Goal: Task Accomplishment & Management: Manage account settings

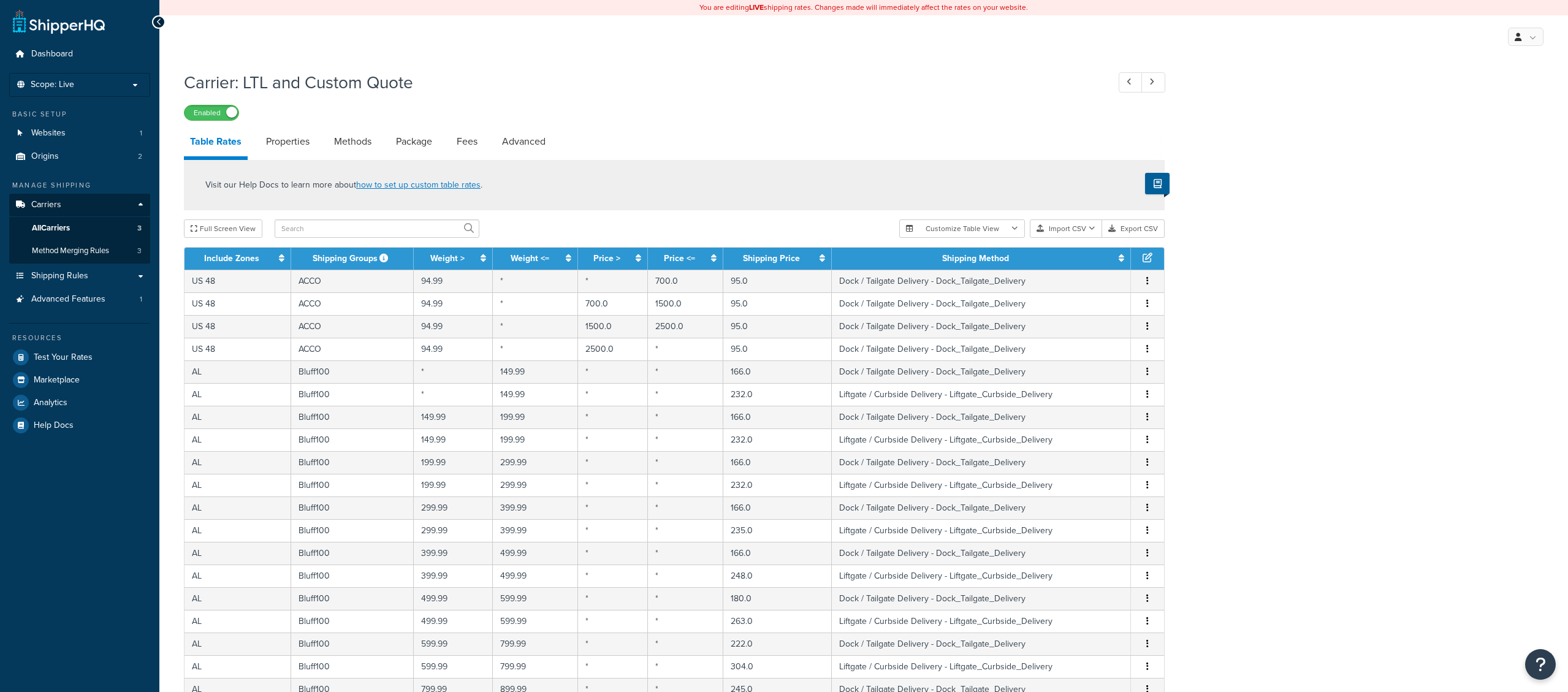
select select "25"
click at [366, 143] on link "Methods" at bounding box center [353, 141] width 49 height 29
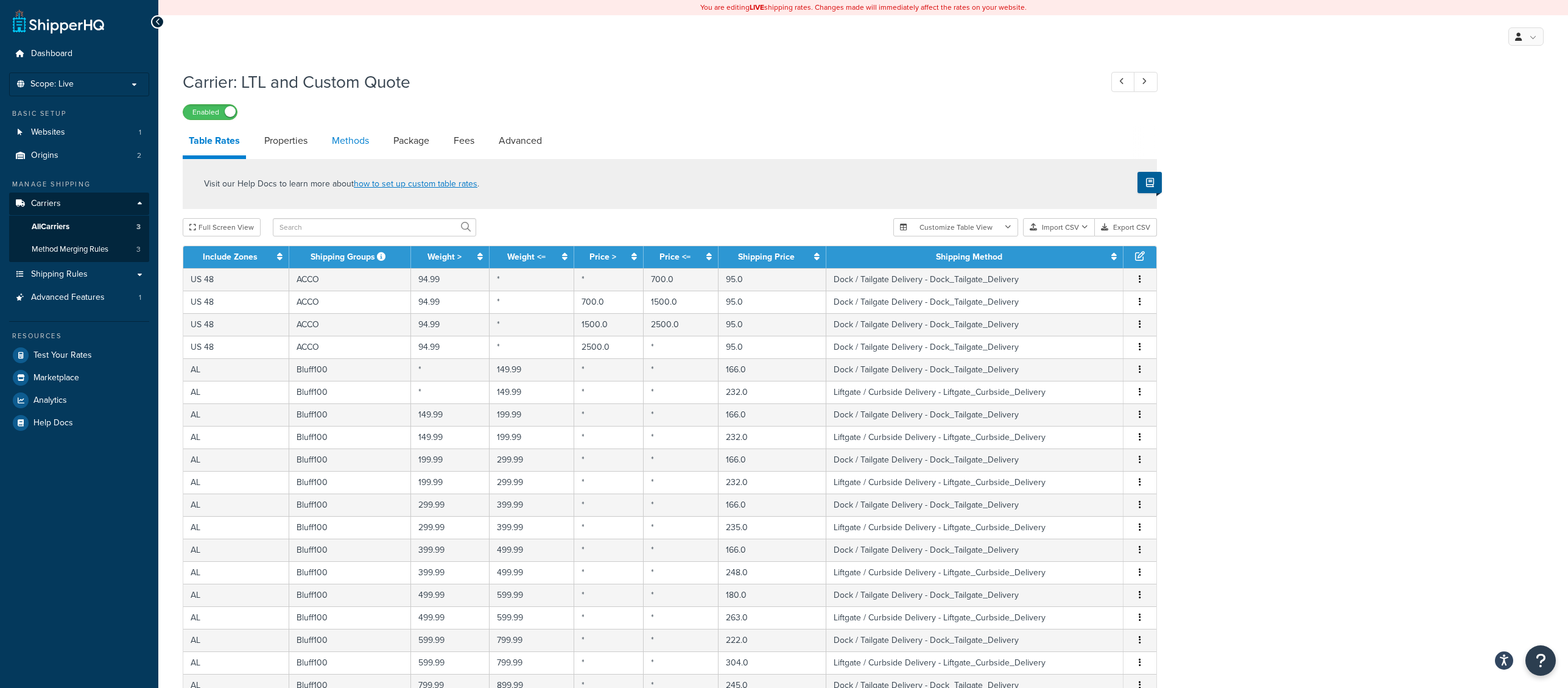
select select "25"
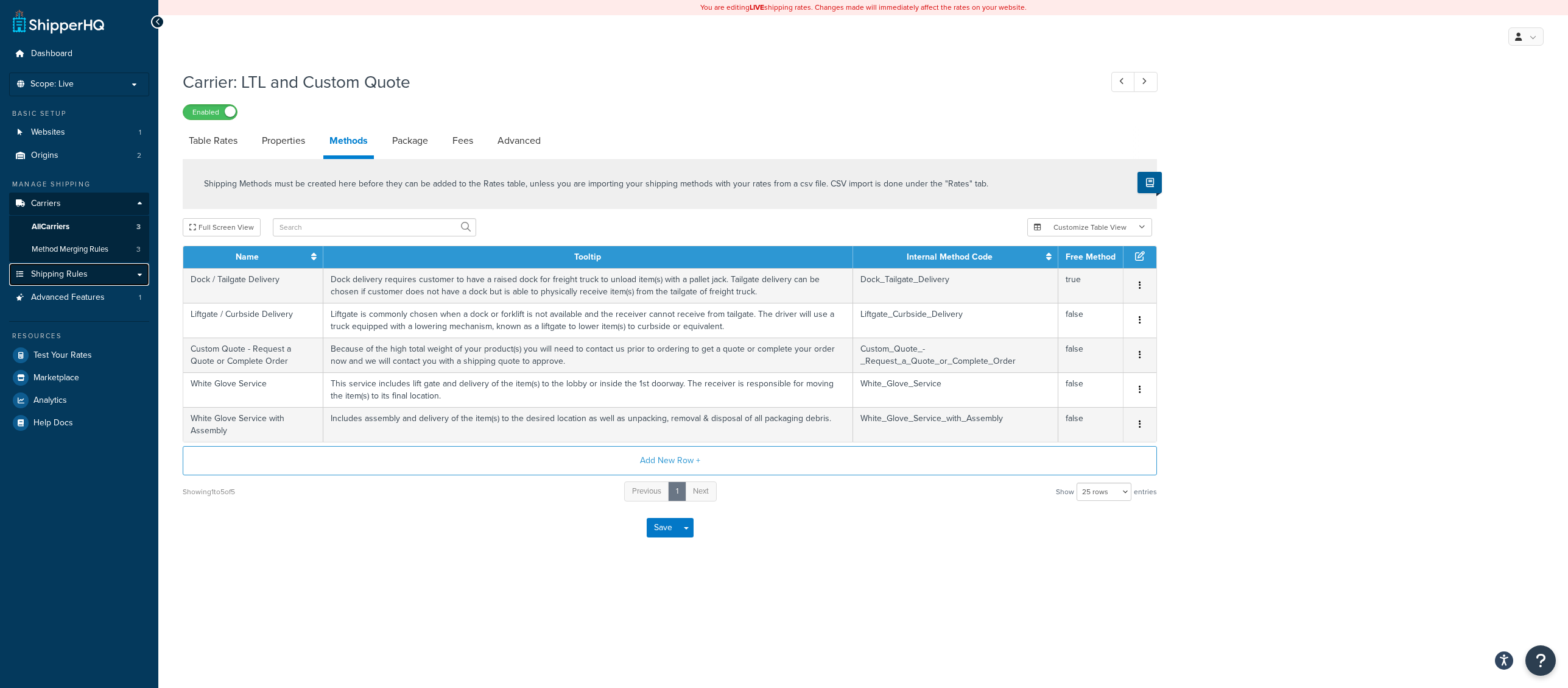
click at [48, 280] on span "Shipping Rules" at bounding box center [60, 275] width 57 height 10
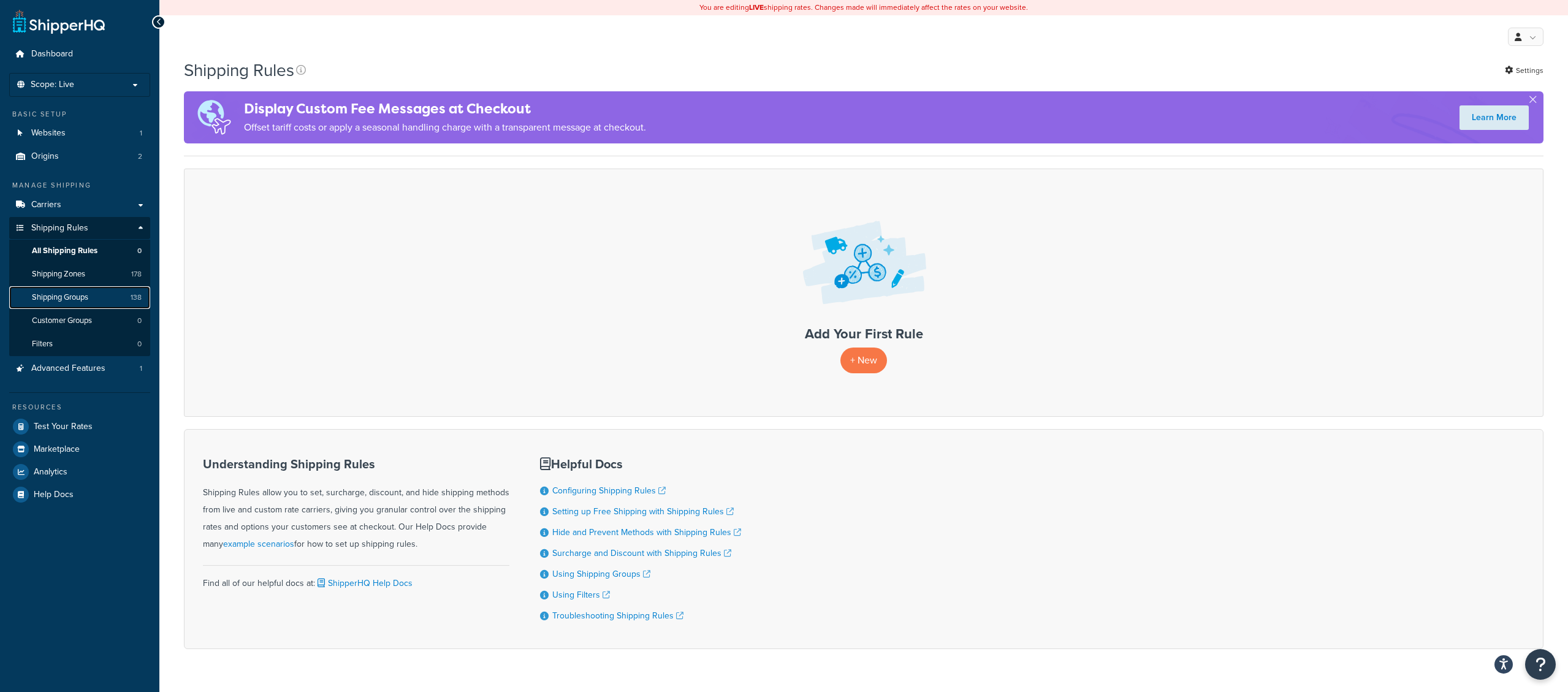
click at [53, 298] on span "Shipping Groups" at bounding box center [60, 297] width 56 height 10
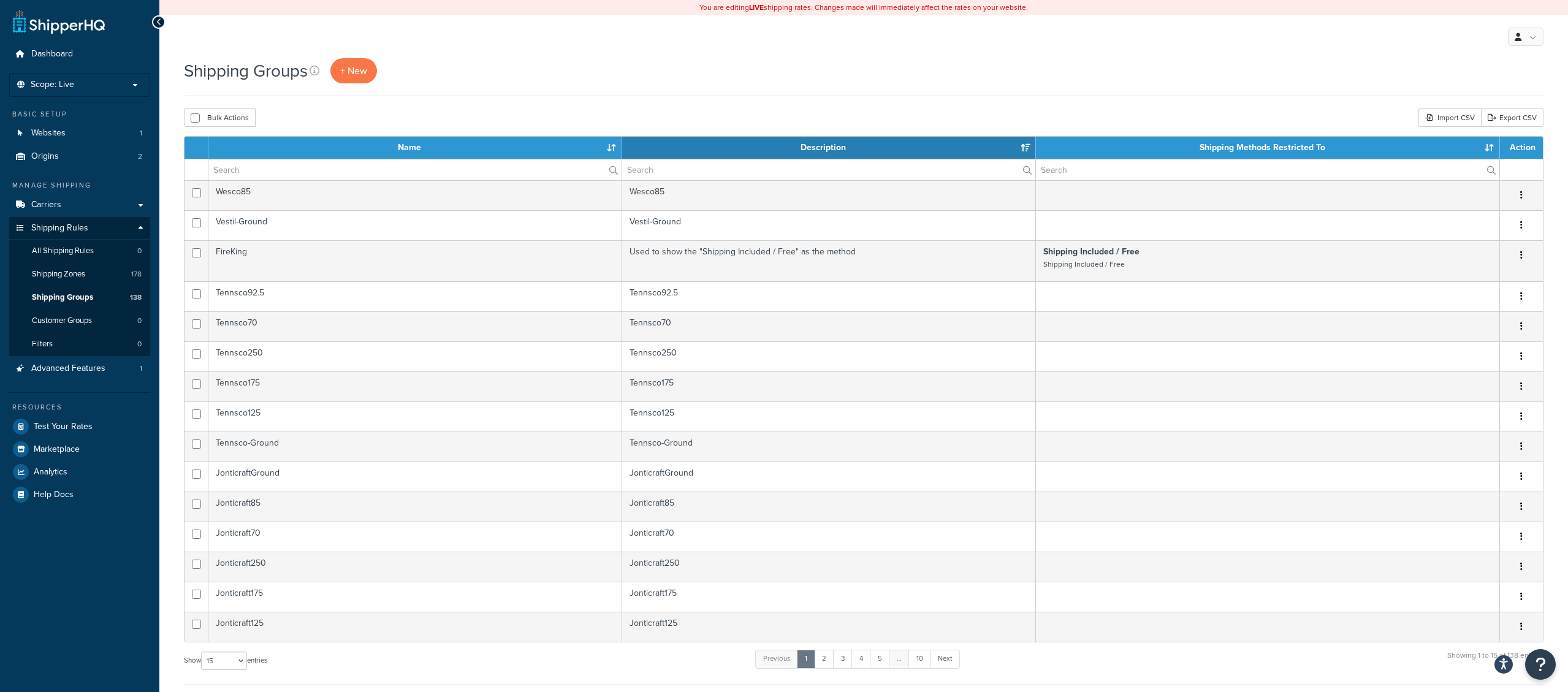
click at [409, 145] on th "Name" at bounding box center [415, 147] width 414 height 22
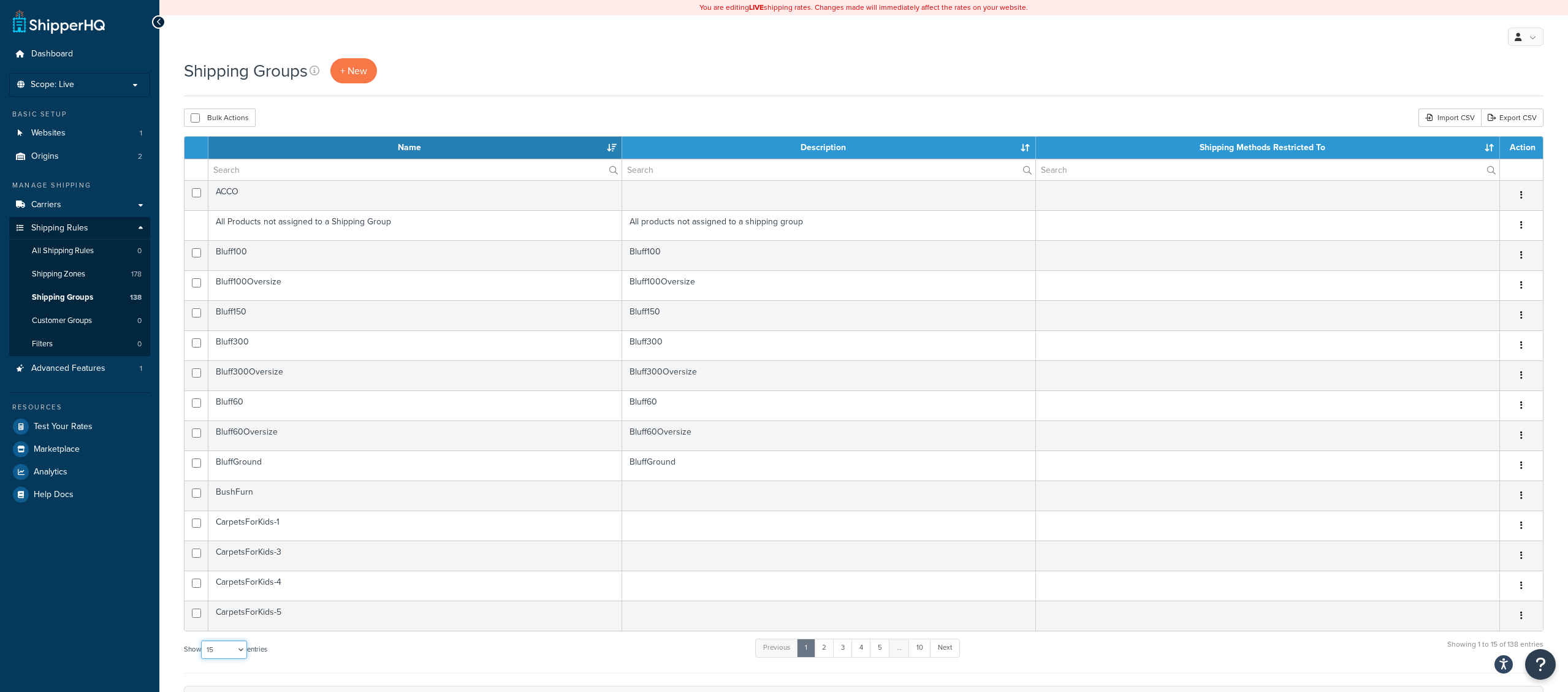
click at [201, 640] on select "10 15 25 50 100" at bounding box center [223, 649] width 46 height 19
select select "25"
click option "25" at bounding box center [0, 0] width 0 height 0
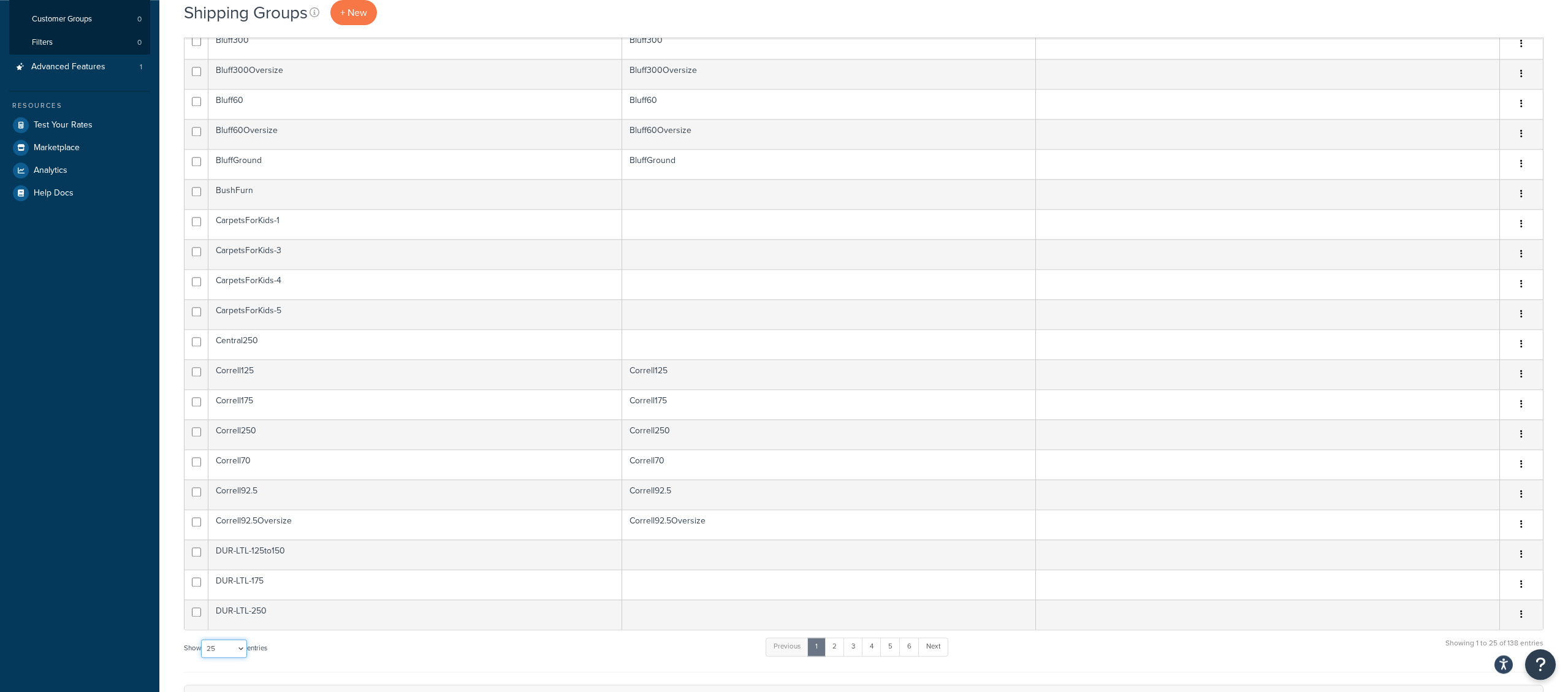
scroll to position [312, 0]
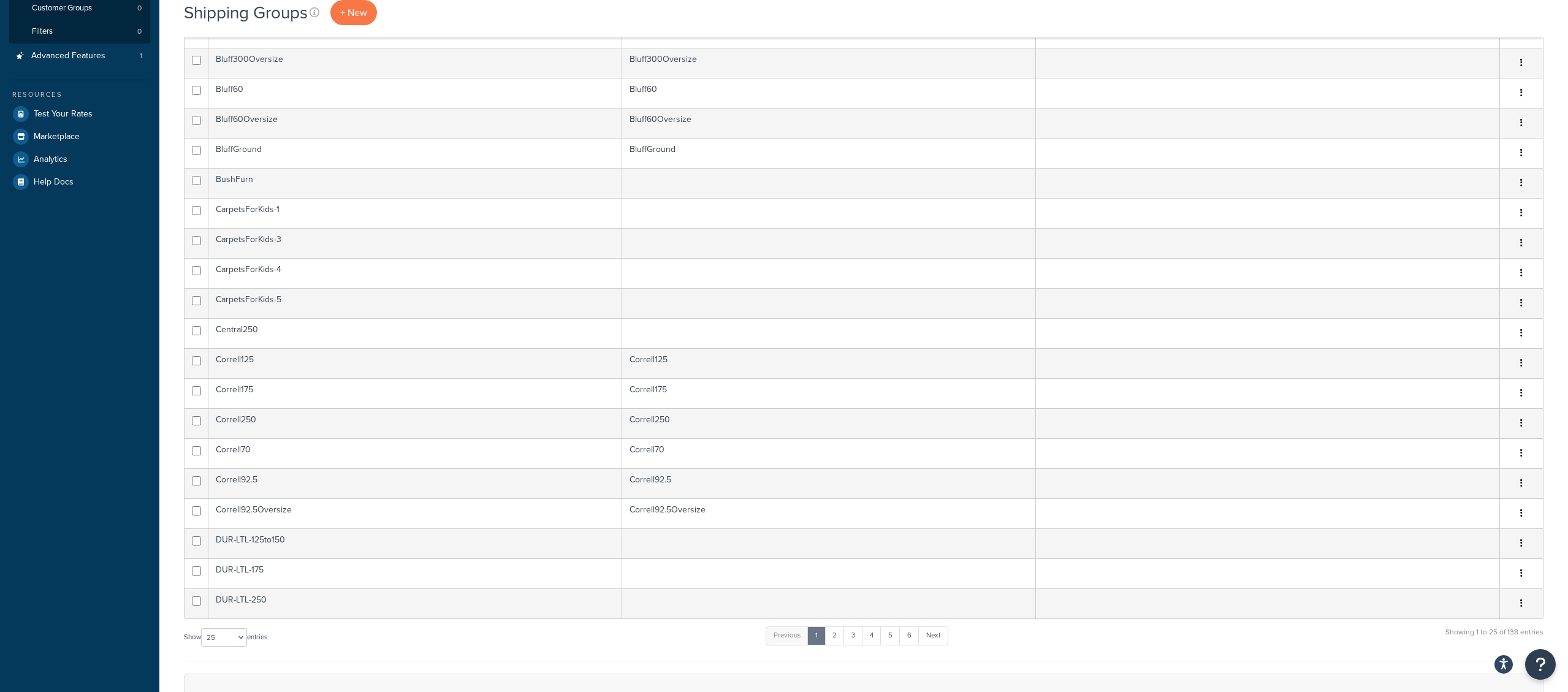
click at [175, 362] on div "Shipping Groups + New Bulk Actions Duplicate Delete Import CSV Export CSV Conta…" at bounding box center [864, 356] width 1408 height 1222
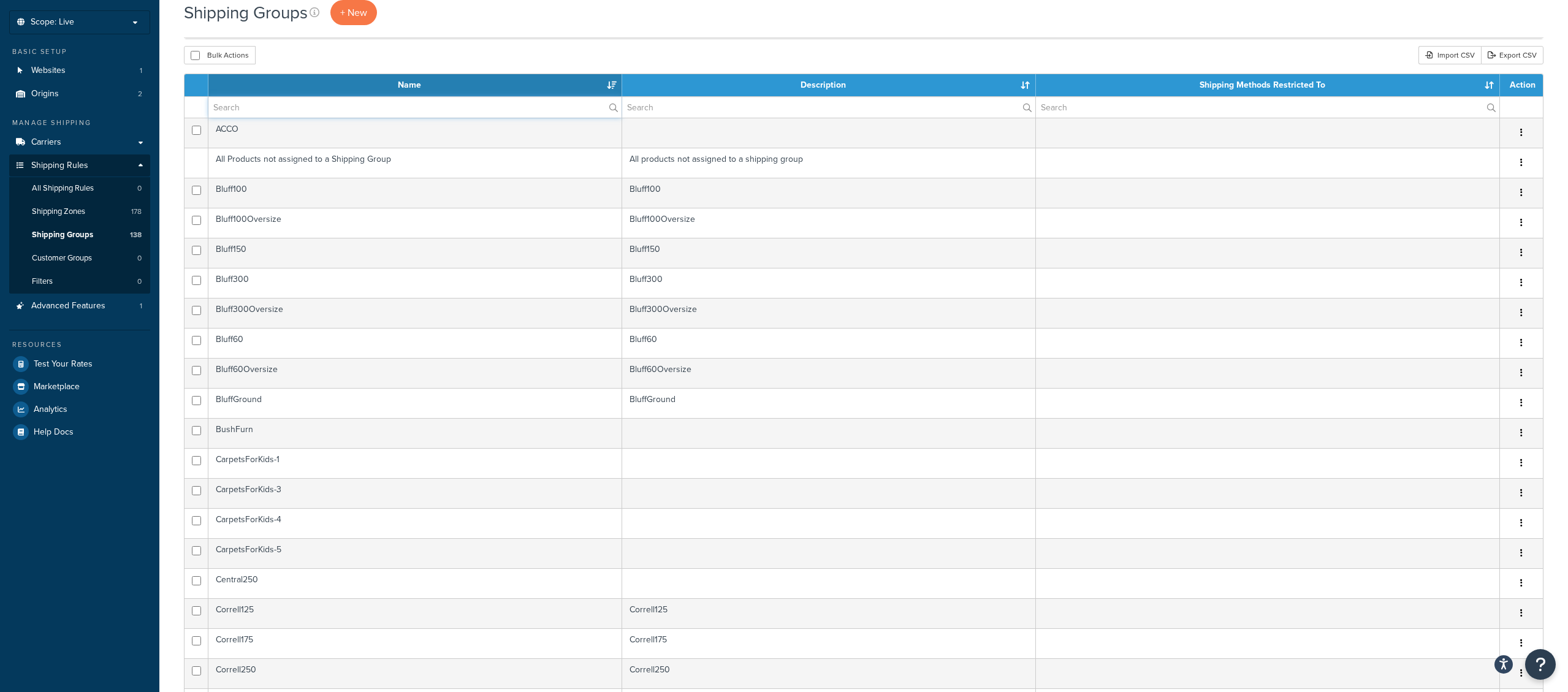
click at [247, 105] on input "text" at bounding box center [415, 107] width 414 height 21
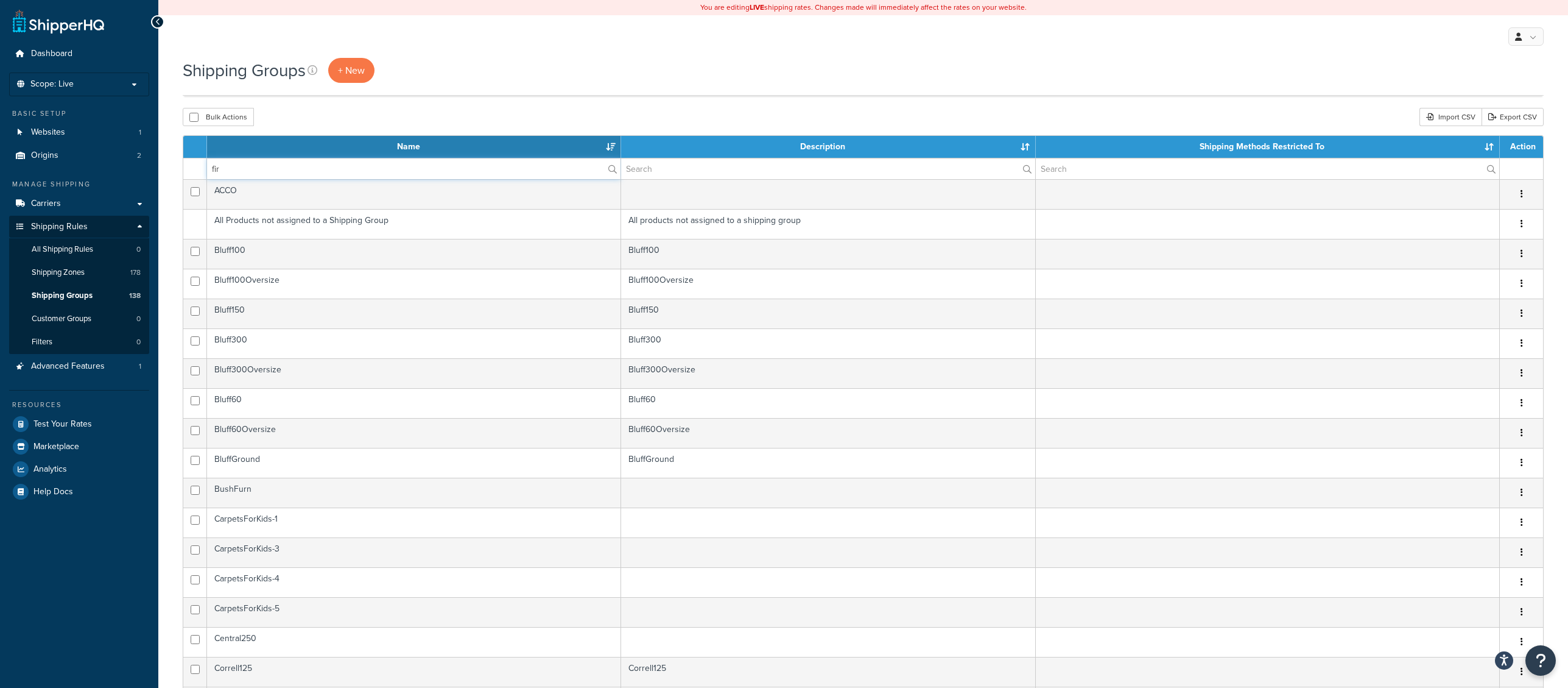
type input "fire"
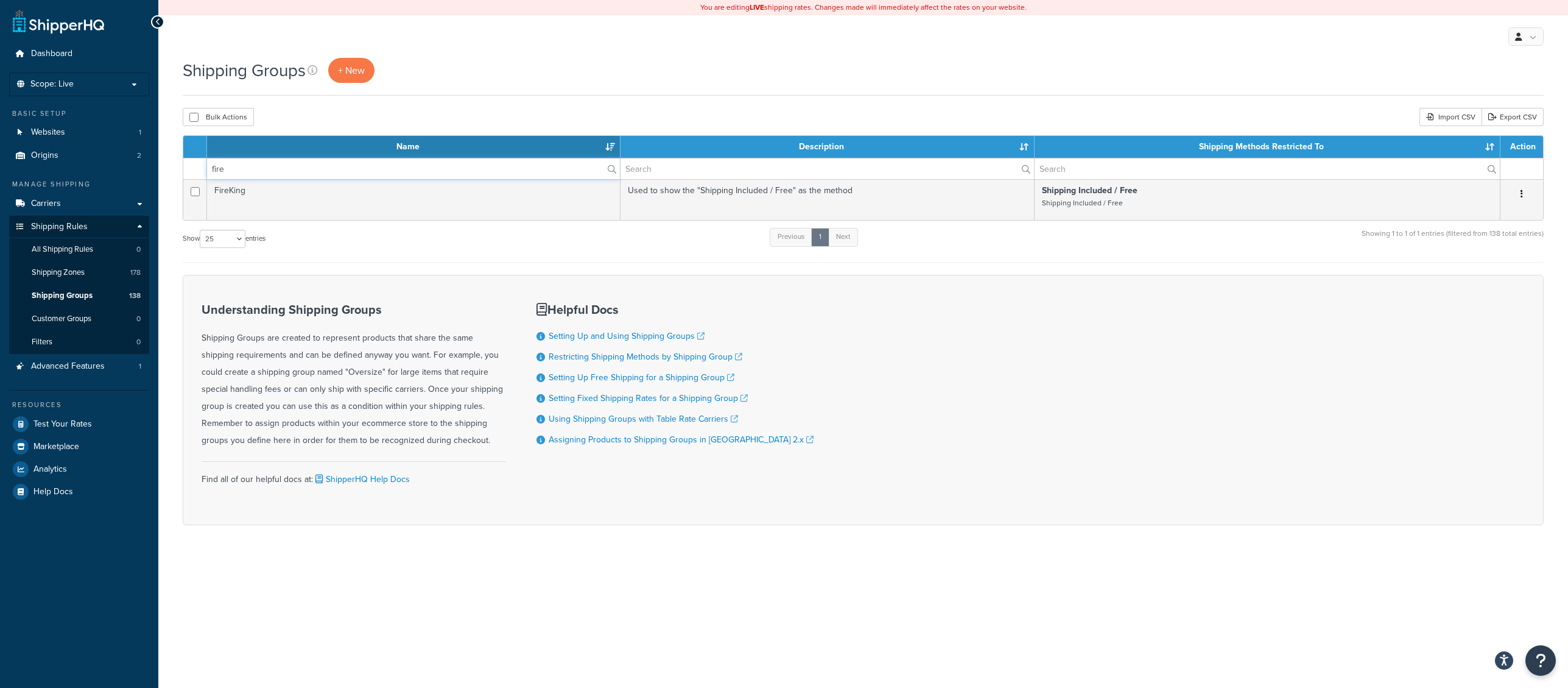
click at [254, 170] on input "fire" at bounding box center [413, 169] width 413 height 21
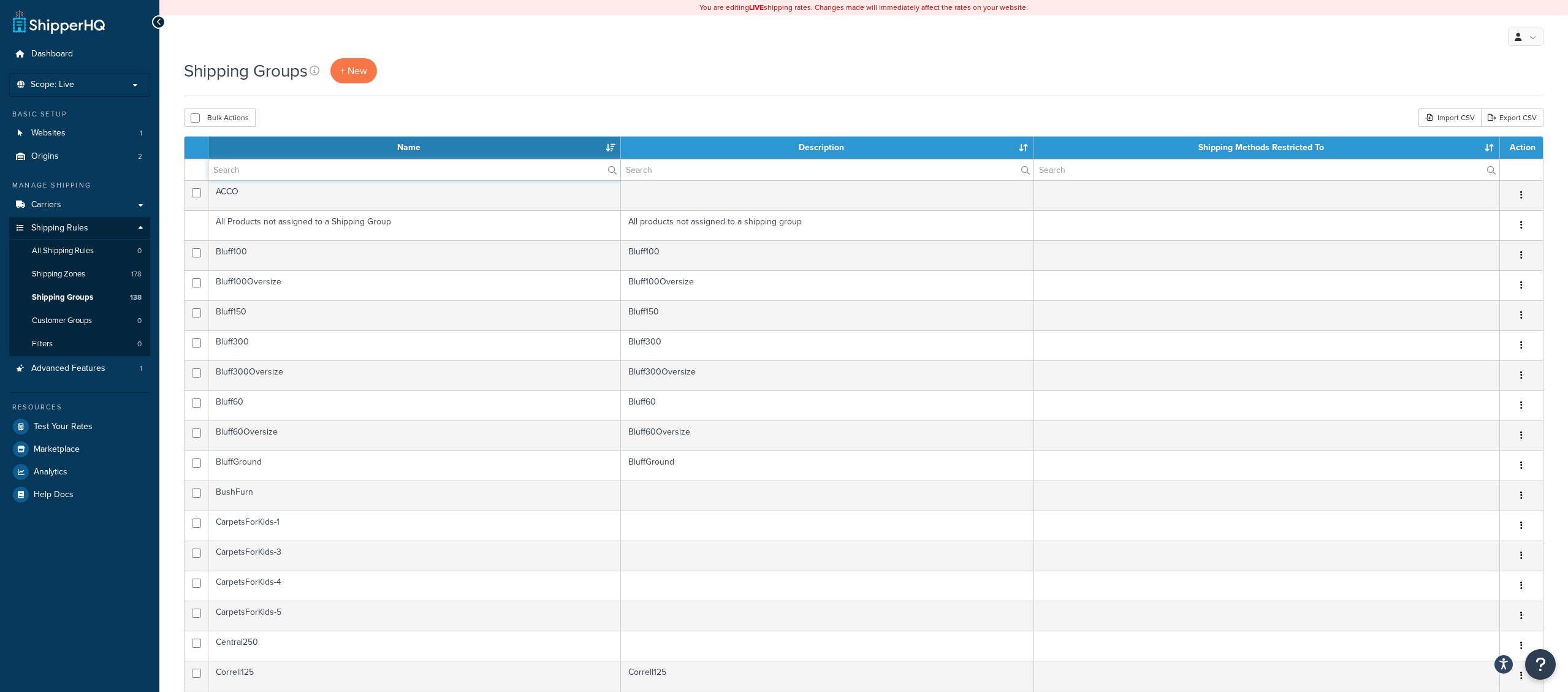
click at [325, 174] on input "text" at bounding box center [414, 170] width 412 height 21
paste input "WescoLightFreight250"
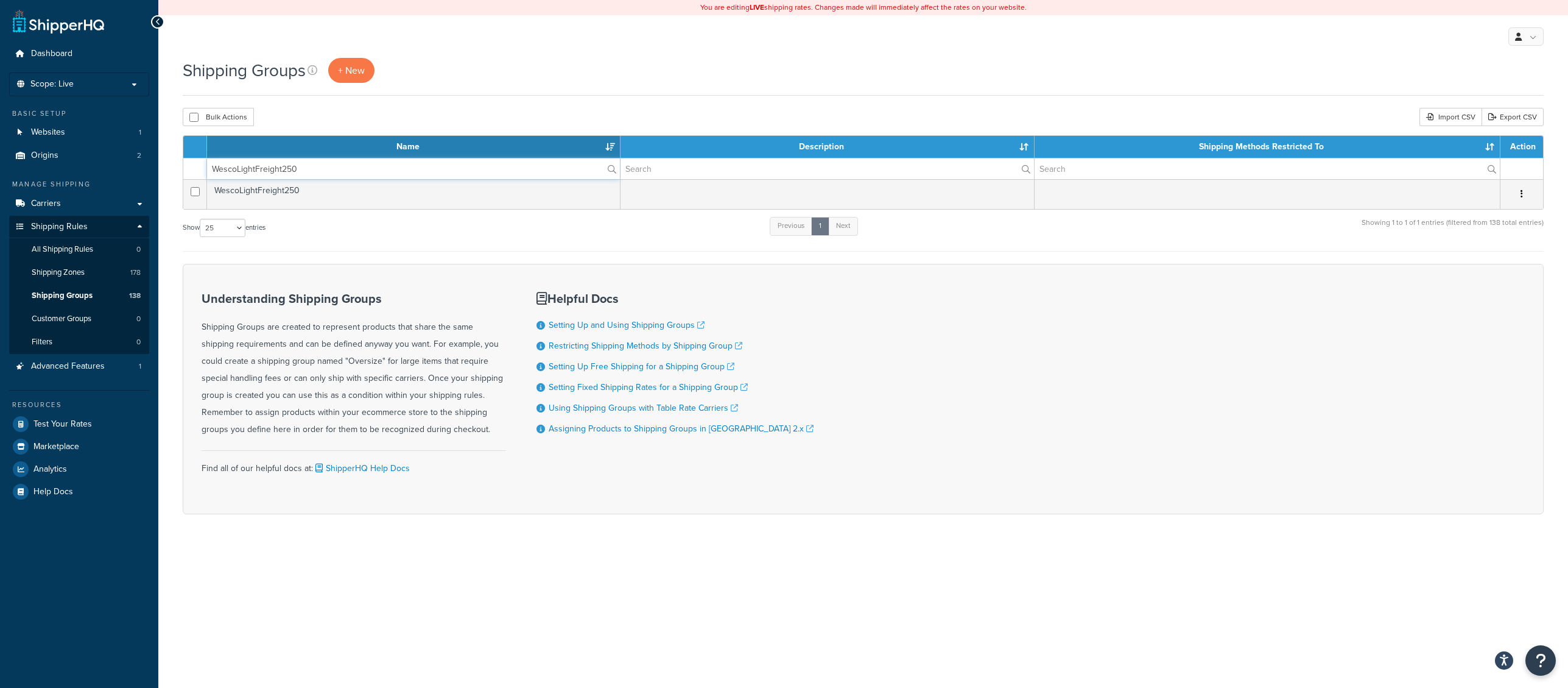
drag, startPoint x: 237, startPoint y: 169, endPoint x: 336, endPoint y: 166, distance: 99.0
click at [333, 166] on input "WescoLightFreight250" at bounding box center [413, 169] width 413 height 21
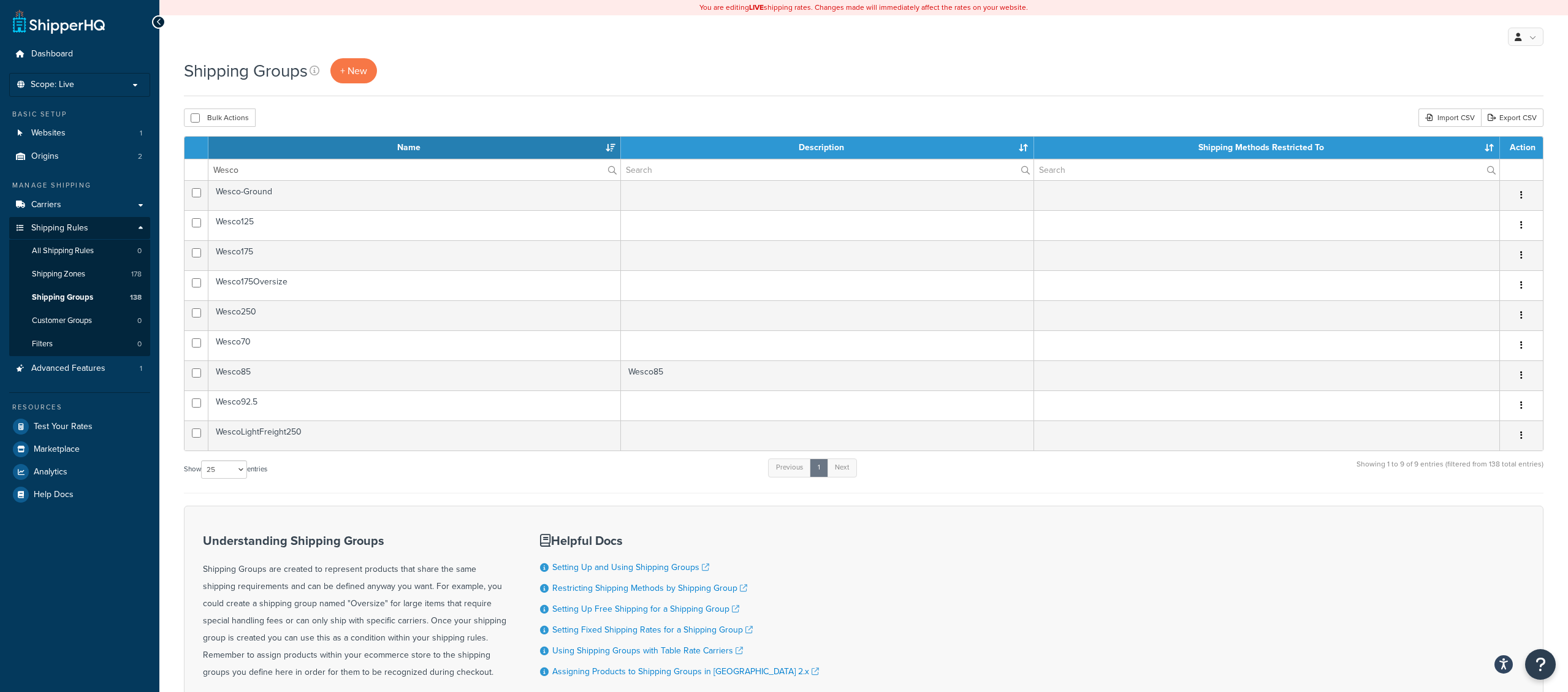
click at [177, 247] on div "Shipping Groups + New Bulk Actions Duplicate Delete Import CSV Export CSV Conta…" at bounding box center [864, 429] width 1408 height 742
click at [248, 174] on input "Wesco" at bounding box center [414, 170] width 412 height 21
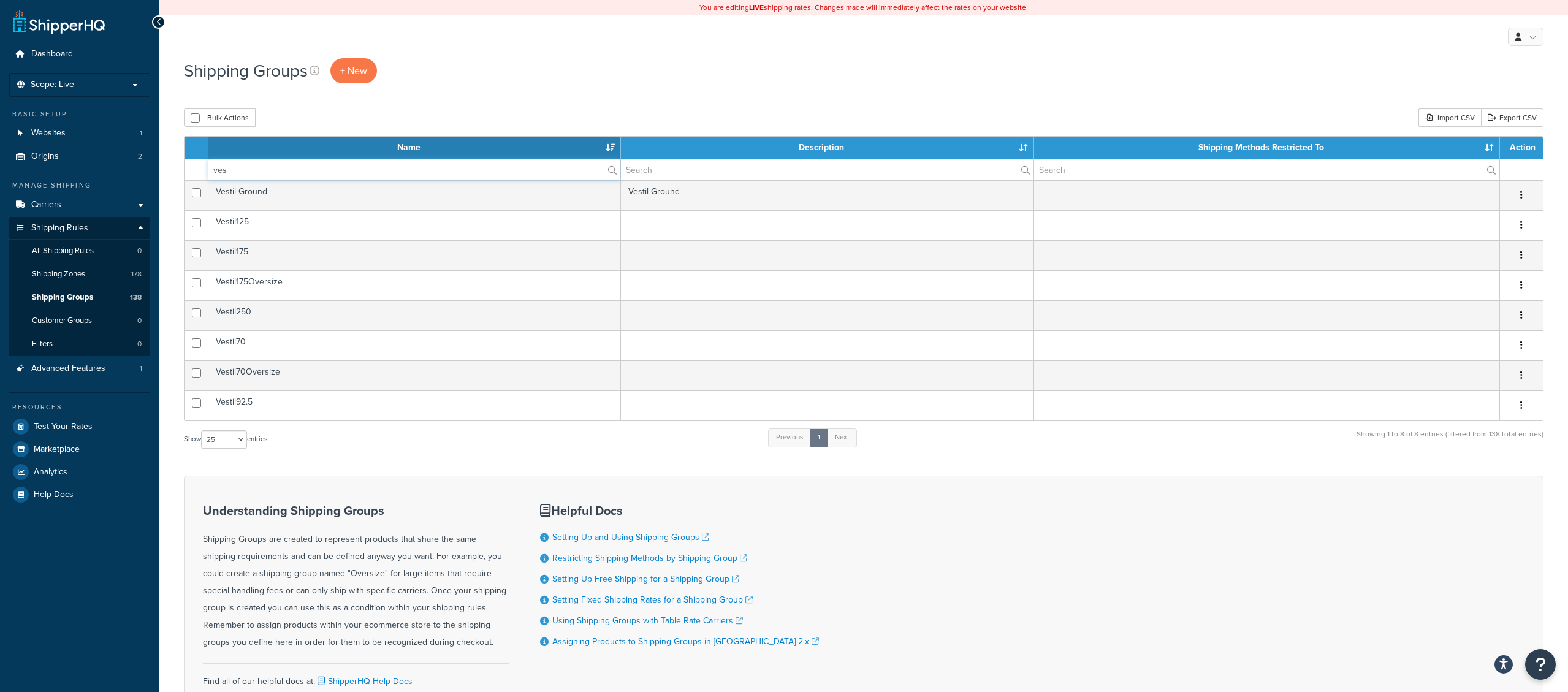
type input "ves"
click at [177, 437] on div "Shipping Groups + New Bulk Actions Duplicate Delete Import CSV Export CSV Conta…" at bounding box center [864, 414] width 1408 height 712
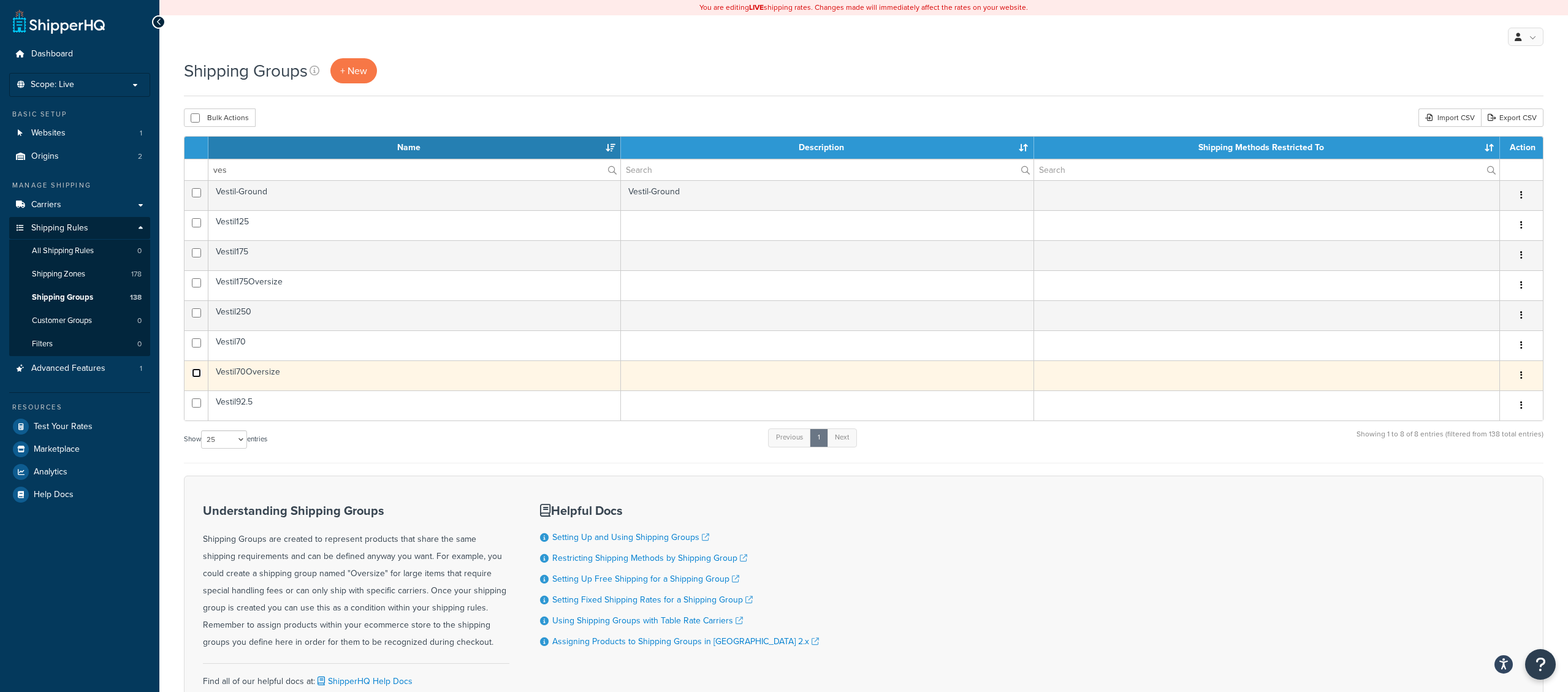
click at [194, 197] on input "checkbox" at bounding box center [196, 192] width 9 height 9
checkbox input "true"
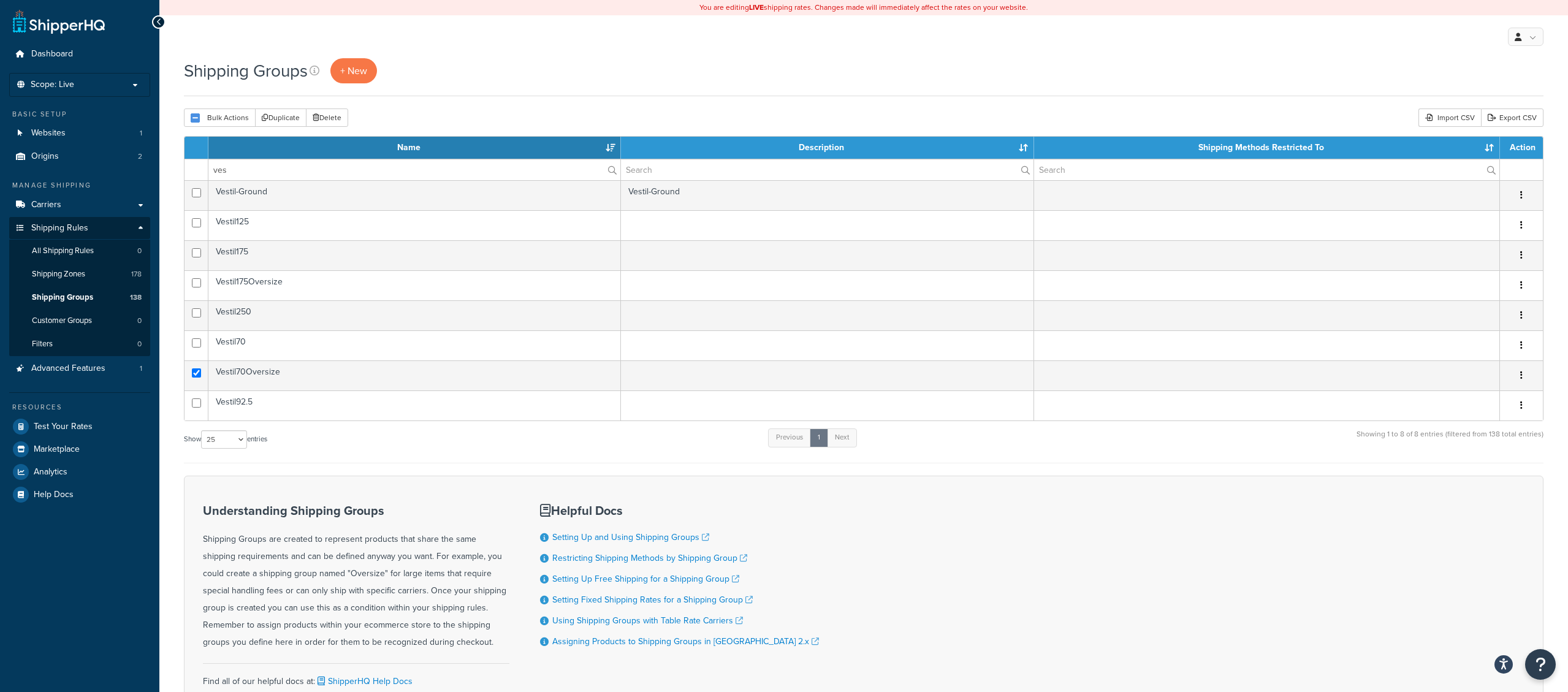
click at [167, 359] on div "Shipping Groups + New Bulk Actions Duplicate Delete Import CSV Export CSV Conta…" at bounding box center [864, 414] width 1408 height 712
click at [174, 350] on div "Shipping Groups + New Bulk Actions Duplicate Delete Import CSV Export CSV Conta…" at bounding box center [864, 414] width 1408 height 712
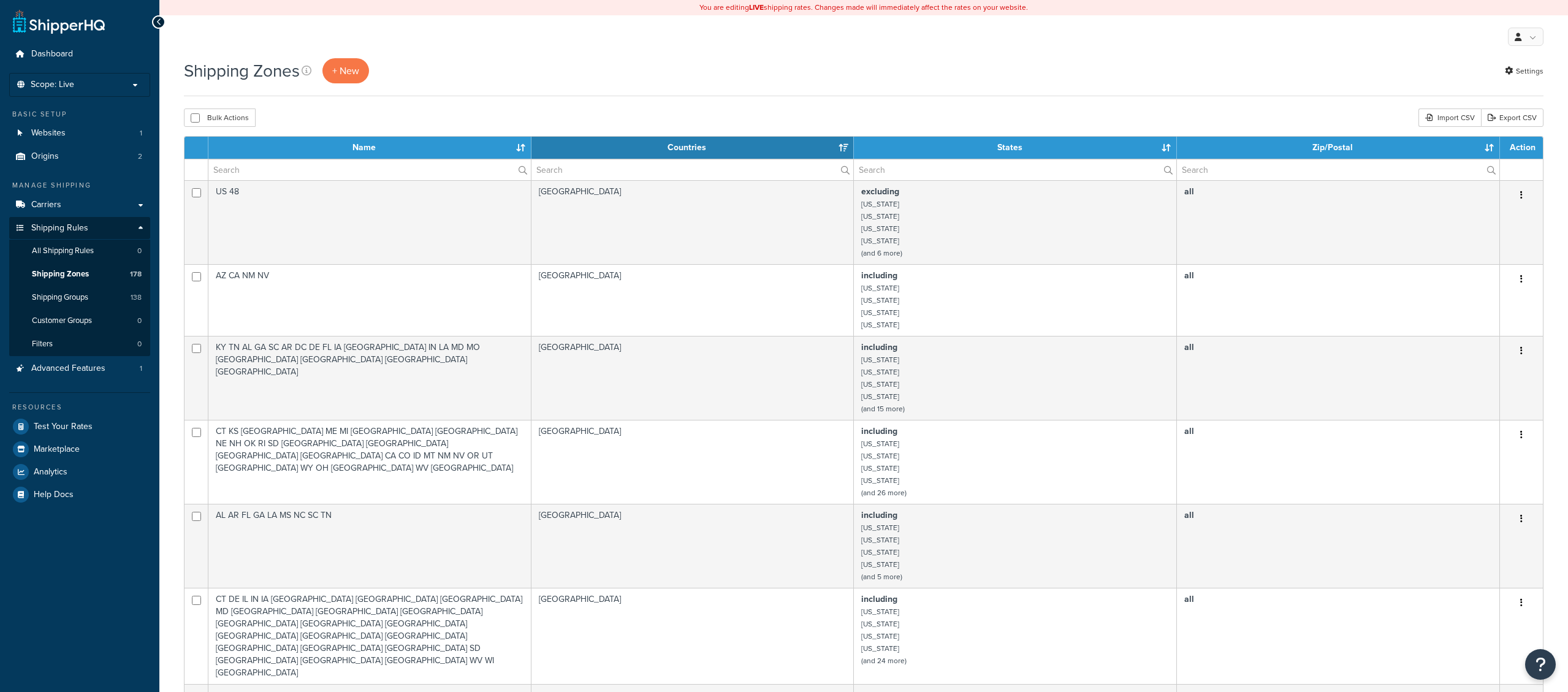
select select "15"
click at [60, 196] on link "Carriers" at bounding box center [79, 205] width 141 height 22
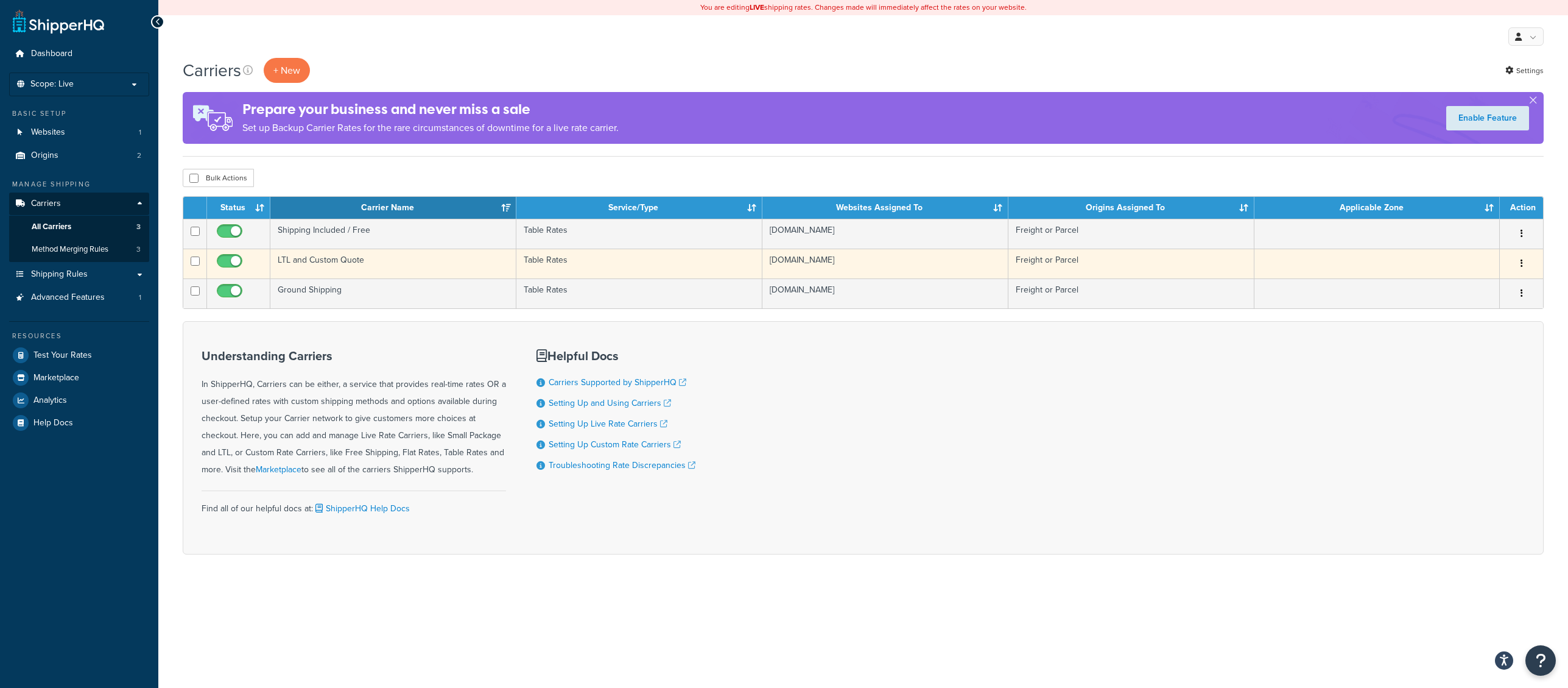
click at [318, 264] on td "LTL and Custom Quote" at bounding box center [393, 264] width 246 height 30
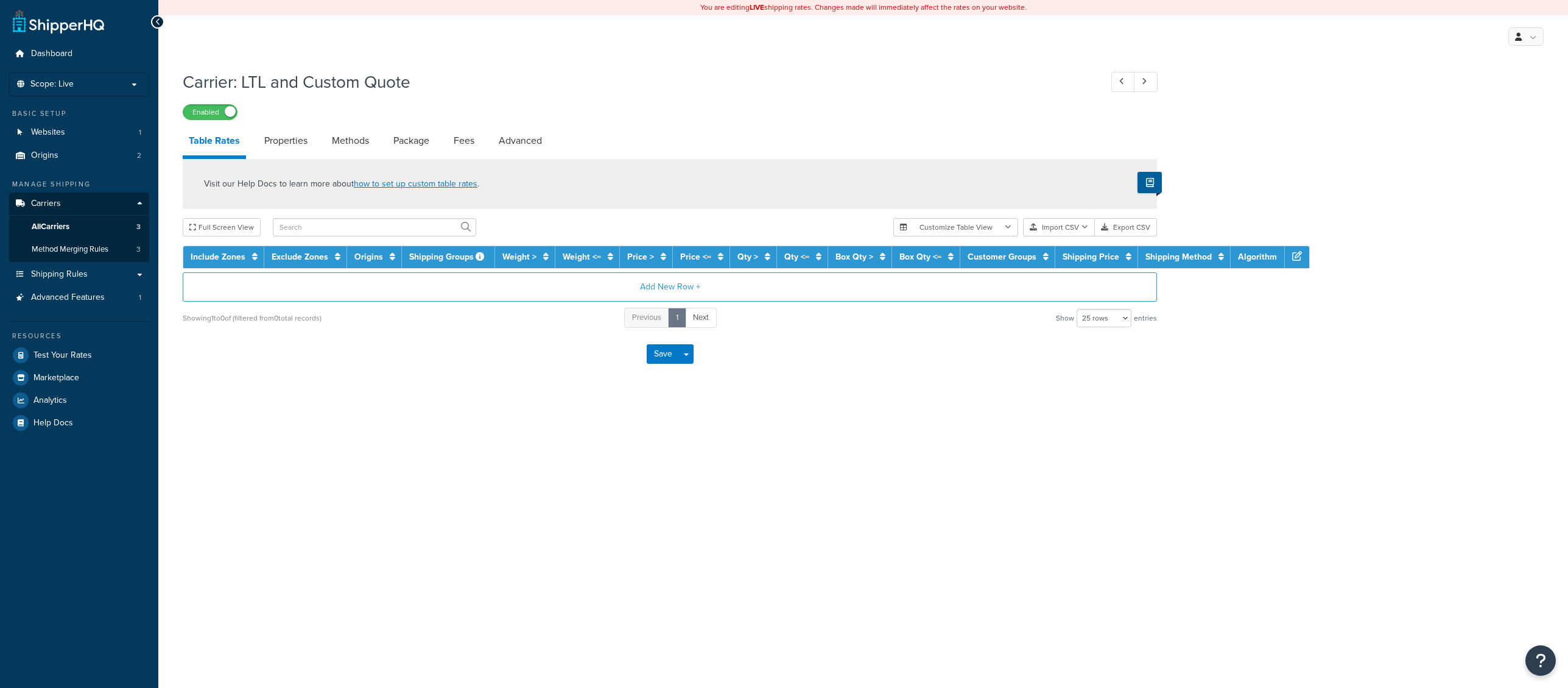
select select "25"
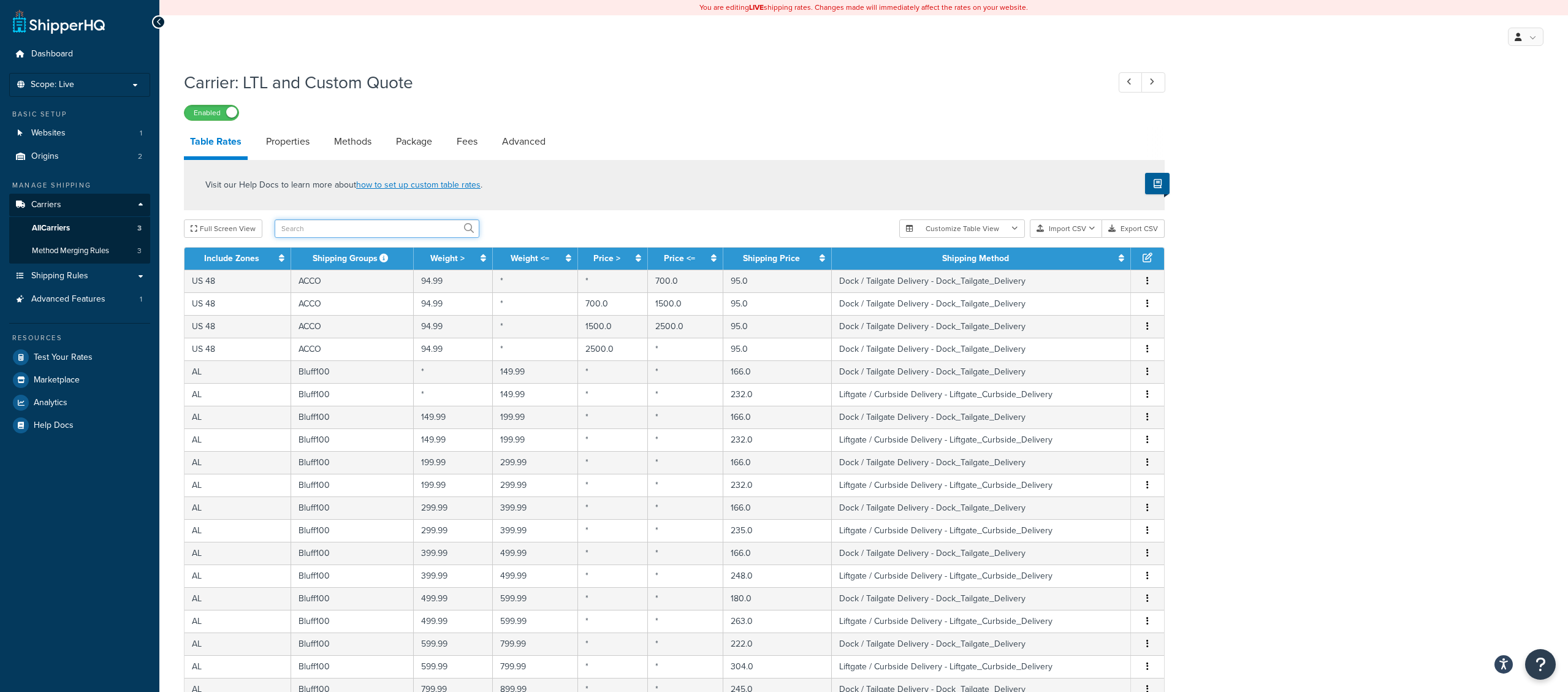
click at [420, 231] on input "text" at bounding box center [377, 228] width 205 height 19
paste input "TEN-Lockers2"
type input "TEN-Lockers2"
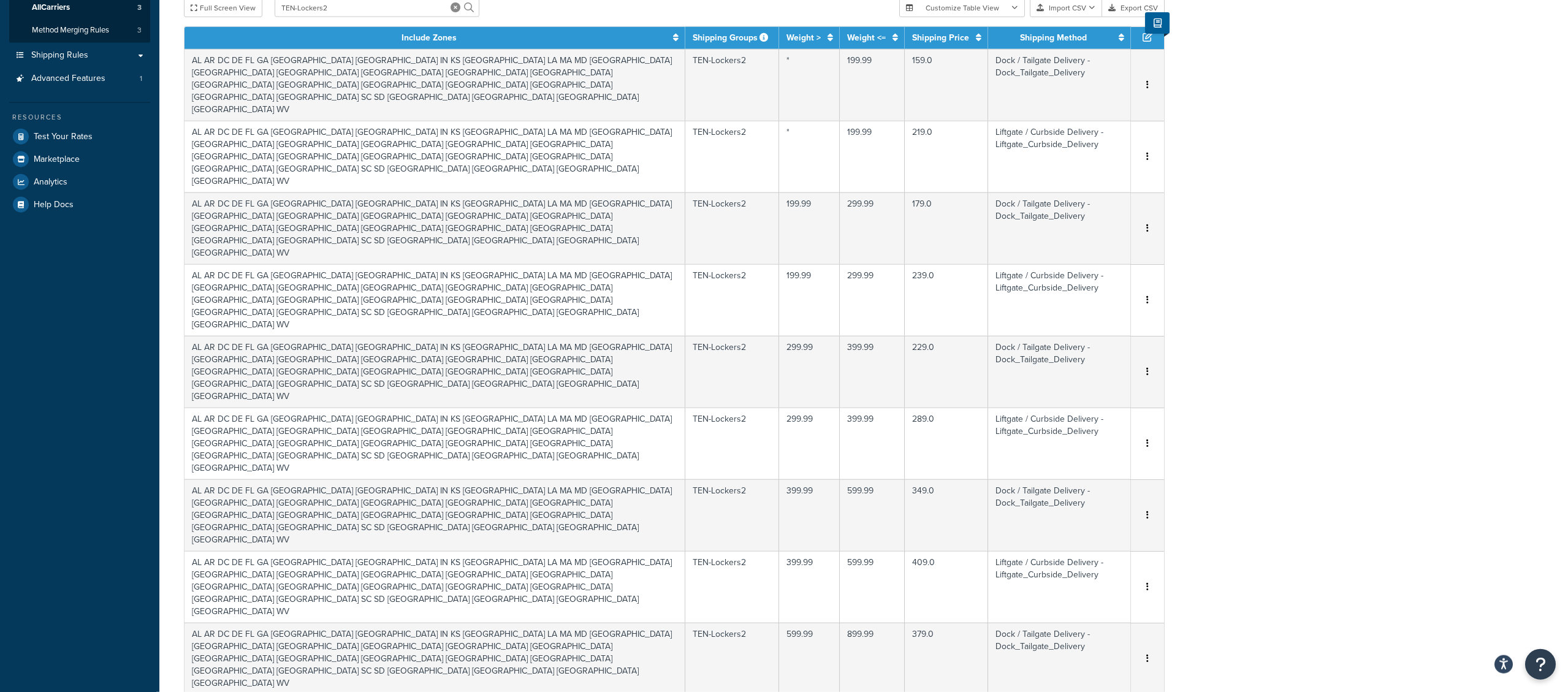
drag, startPoint x: 1413, startPoint y: 306, endPoint x: 1415, endPoint y: 350, distance: 44.0
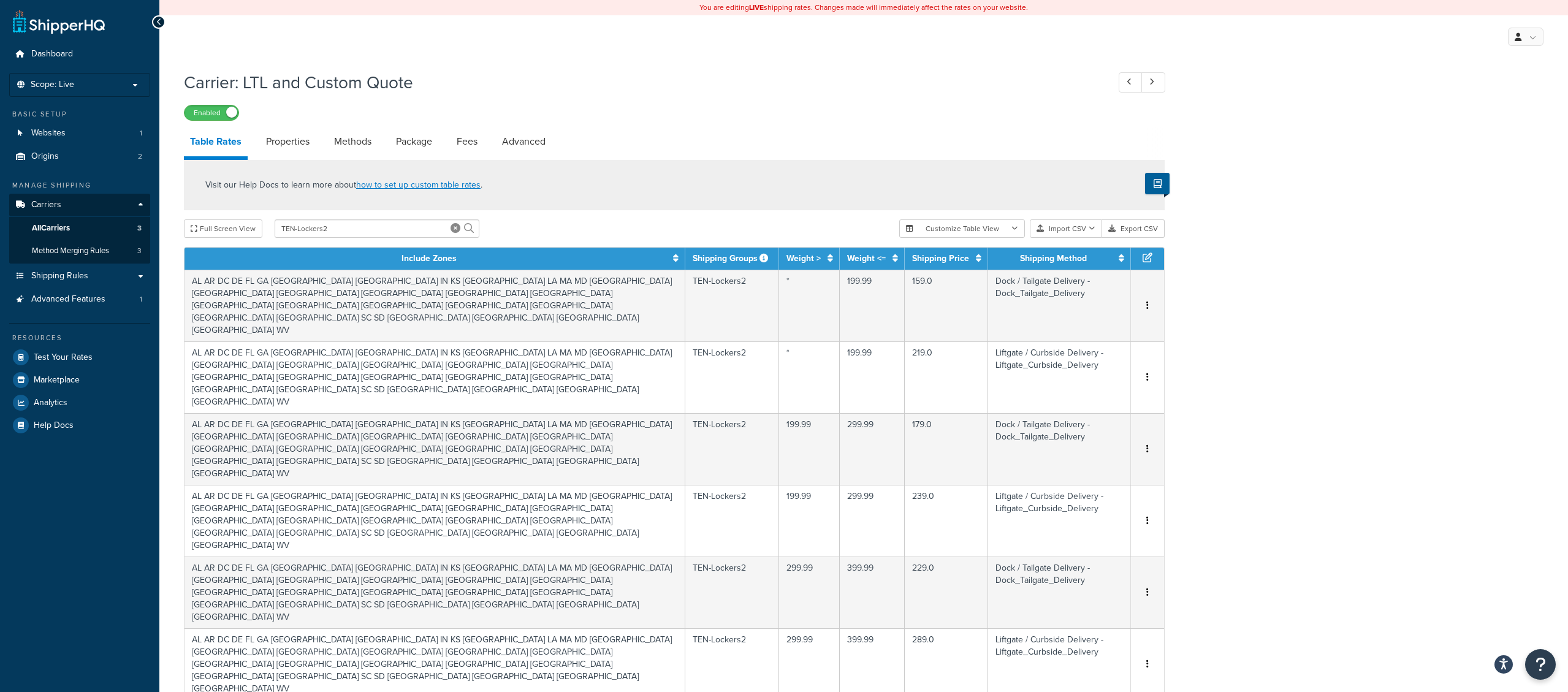
drag, startPoint x: 1420, startPoint y: 497, endPoint x: 1417, endPoint y: 318, distance: 179.0
click at [977, 231] on button "Customize Table View" at bounding box center [962, 228] width 126 height 19
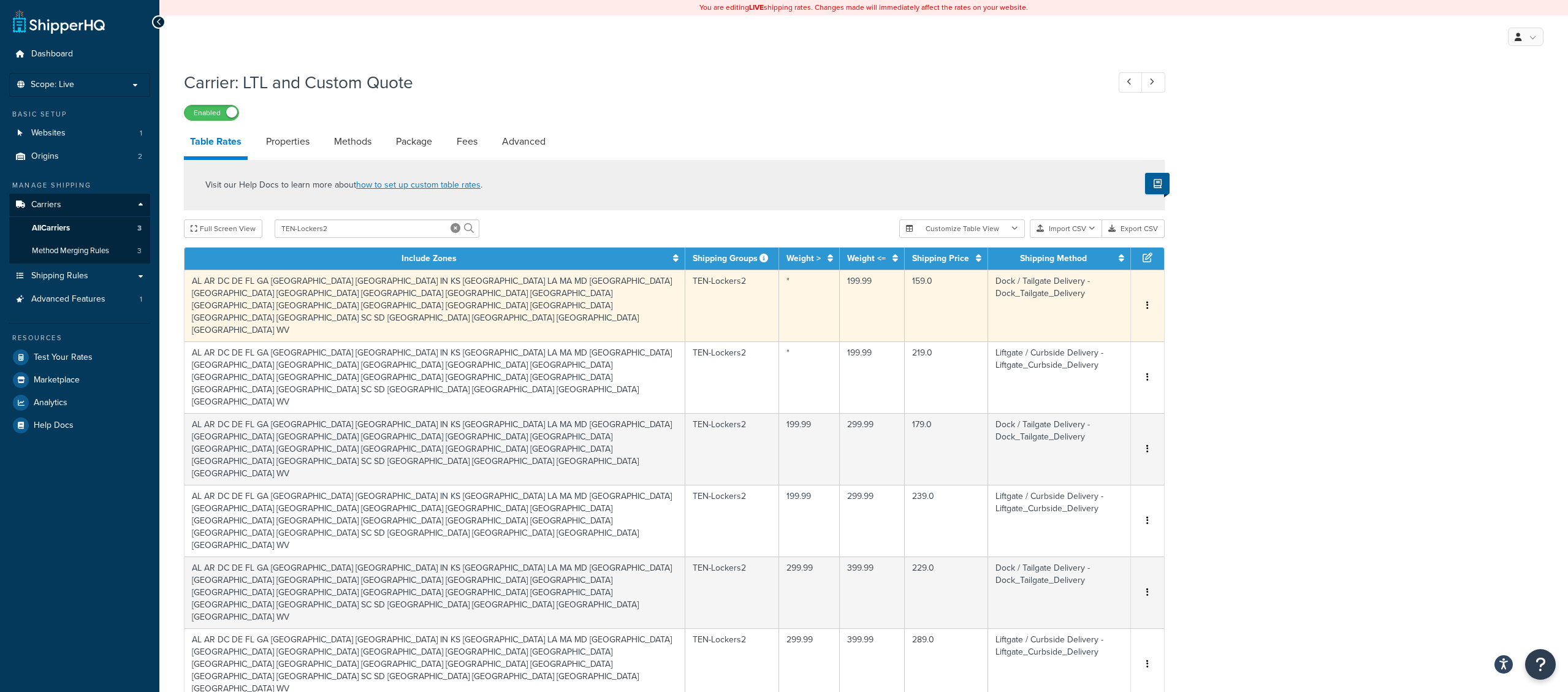
click at [1146, 299] on button "button" at bounding box center [1147, 306] width 10 height 13
click at [987, 229] on button "Customize Table View" at bounding box center [962, 228] width 126 height 19
click at [971, 277] on label "Show selected columns" at bounding box center [962, 274] width 106 height 17
click at [918, 277] on input "Show selected columns" at bounding box center [913, 275] width 9 height 9
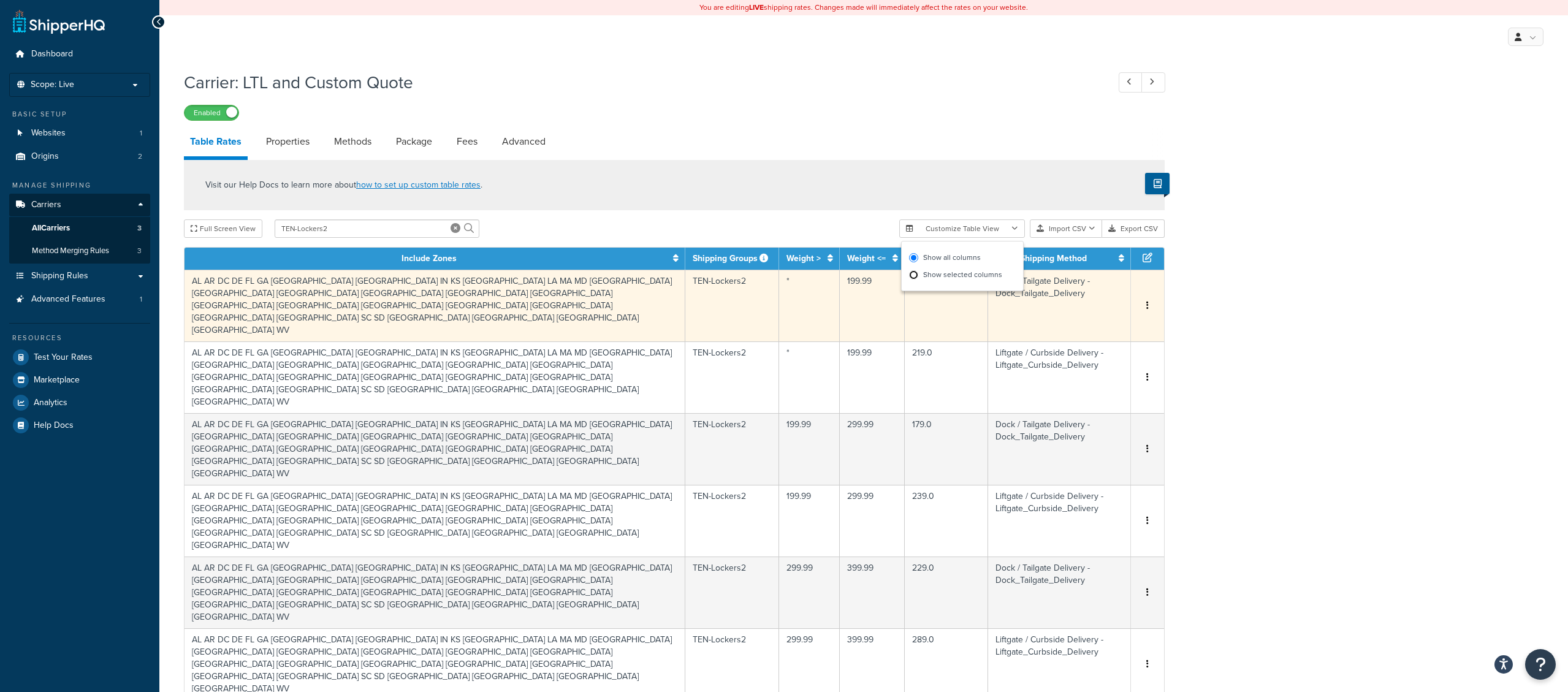
radio input "true"
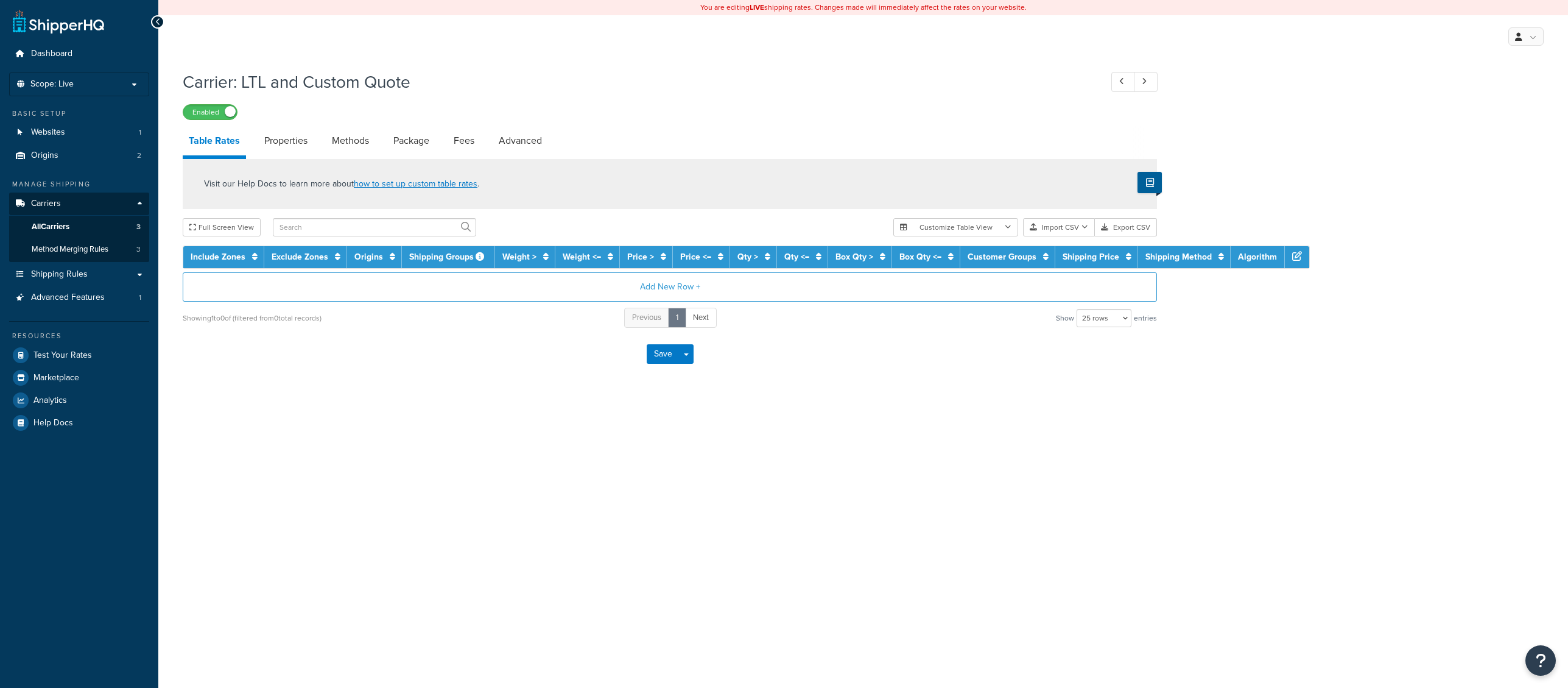
select select "25"
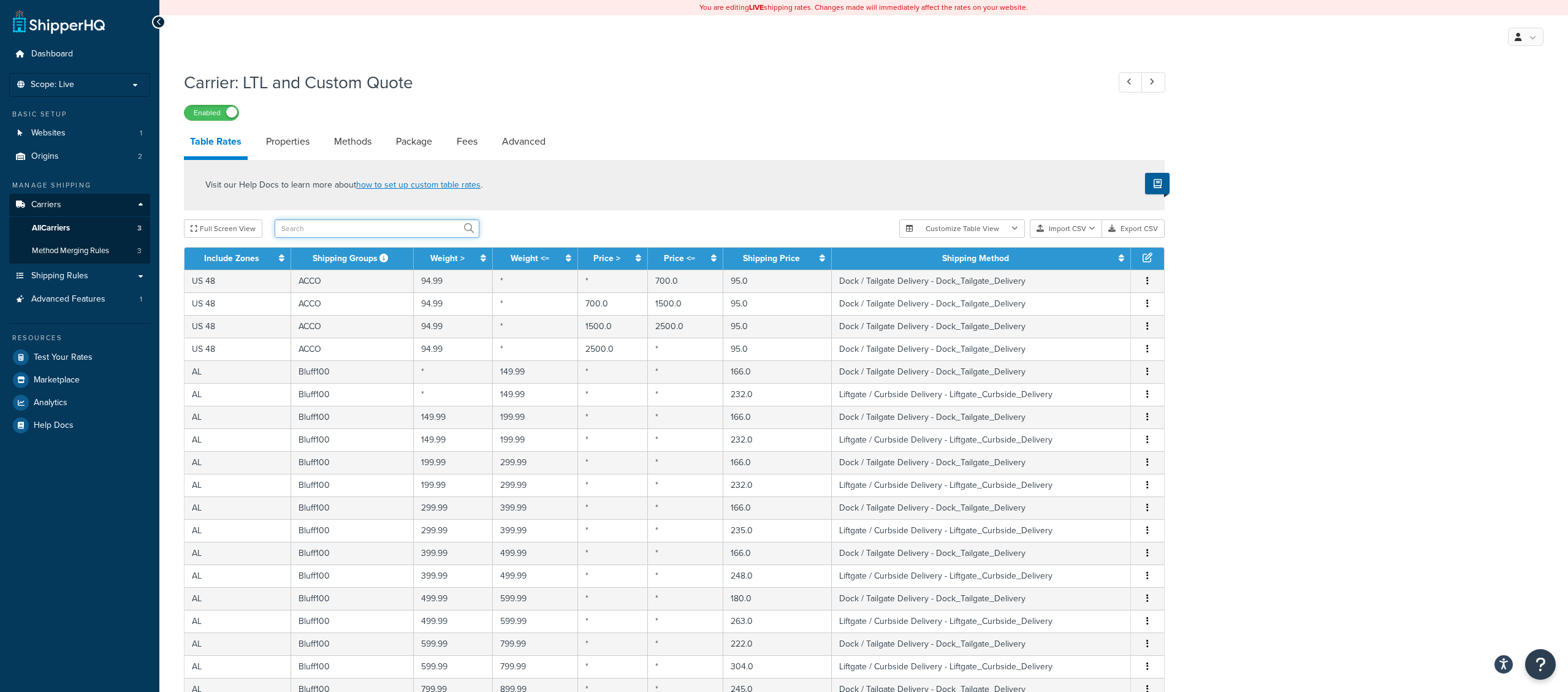
click at [349, 232] on input "text" at bounding box center [377, 228] width 205 height 19
type input "lightfreight"
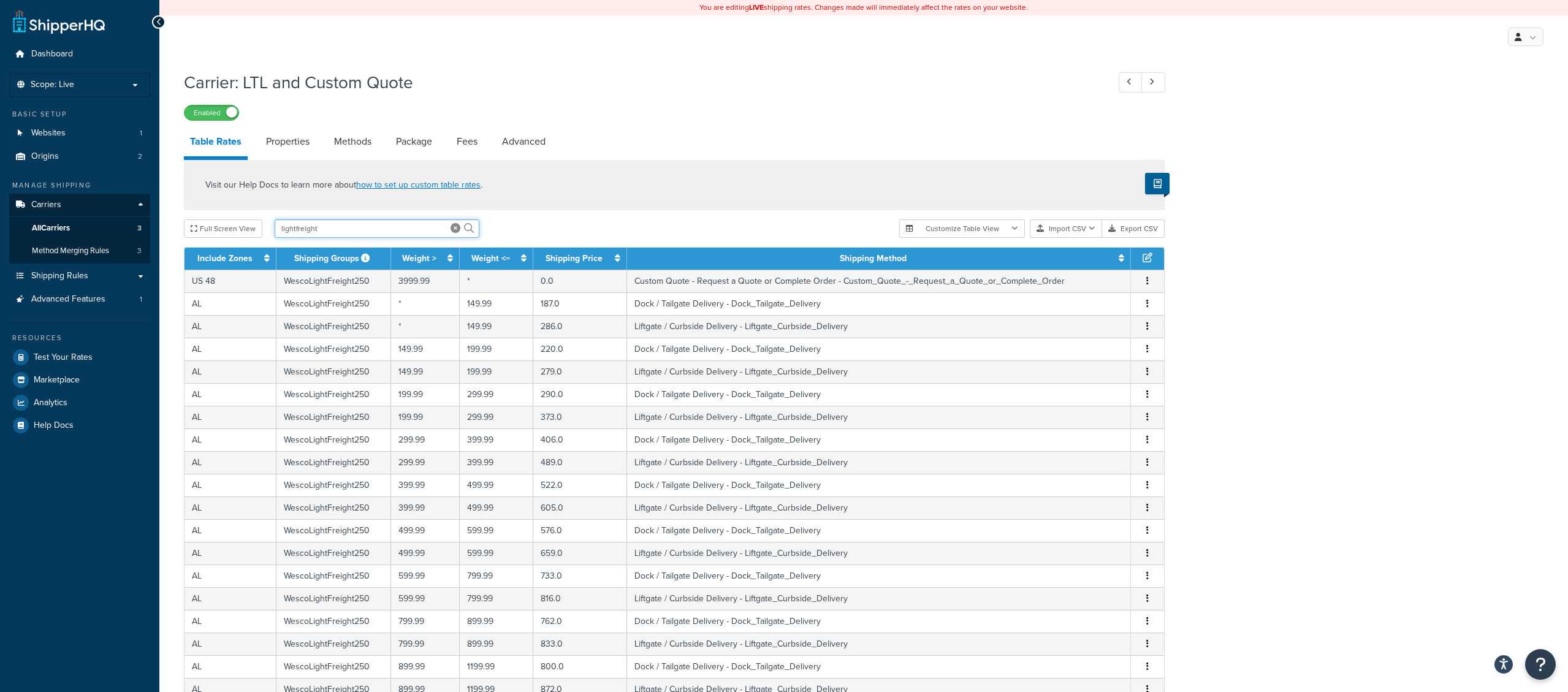
click at [349, 232] on input "lightfreight" at bounding box center [377, 228] width 205 height 19
click at [61, 276] on span "Shipping Rules" at bounding box center [60, 276] width 57 height 10
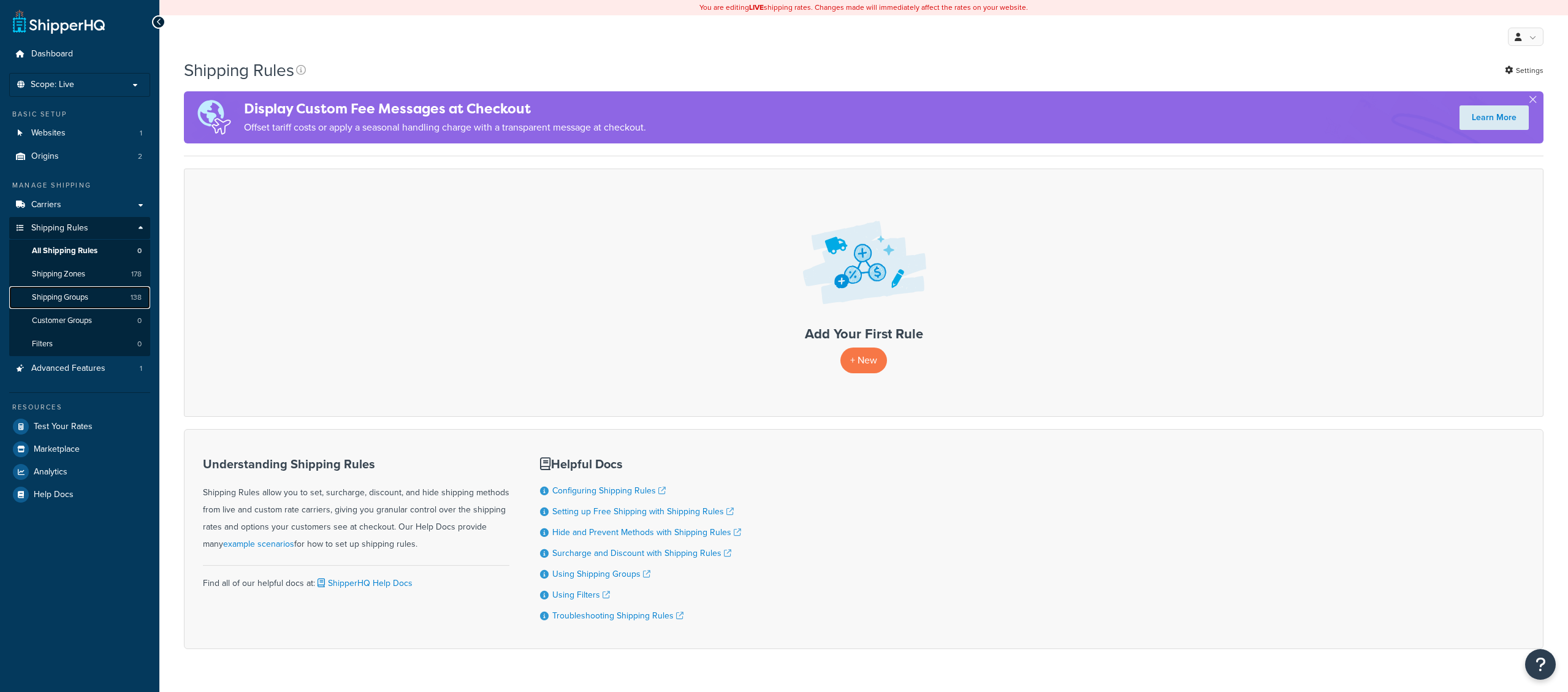
click at [67, 297] on span "Shipping Groups" at bounding box center [60, 297] width 56 height 10
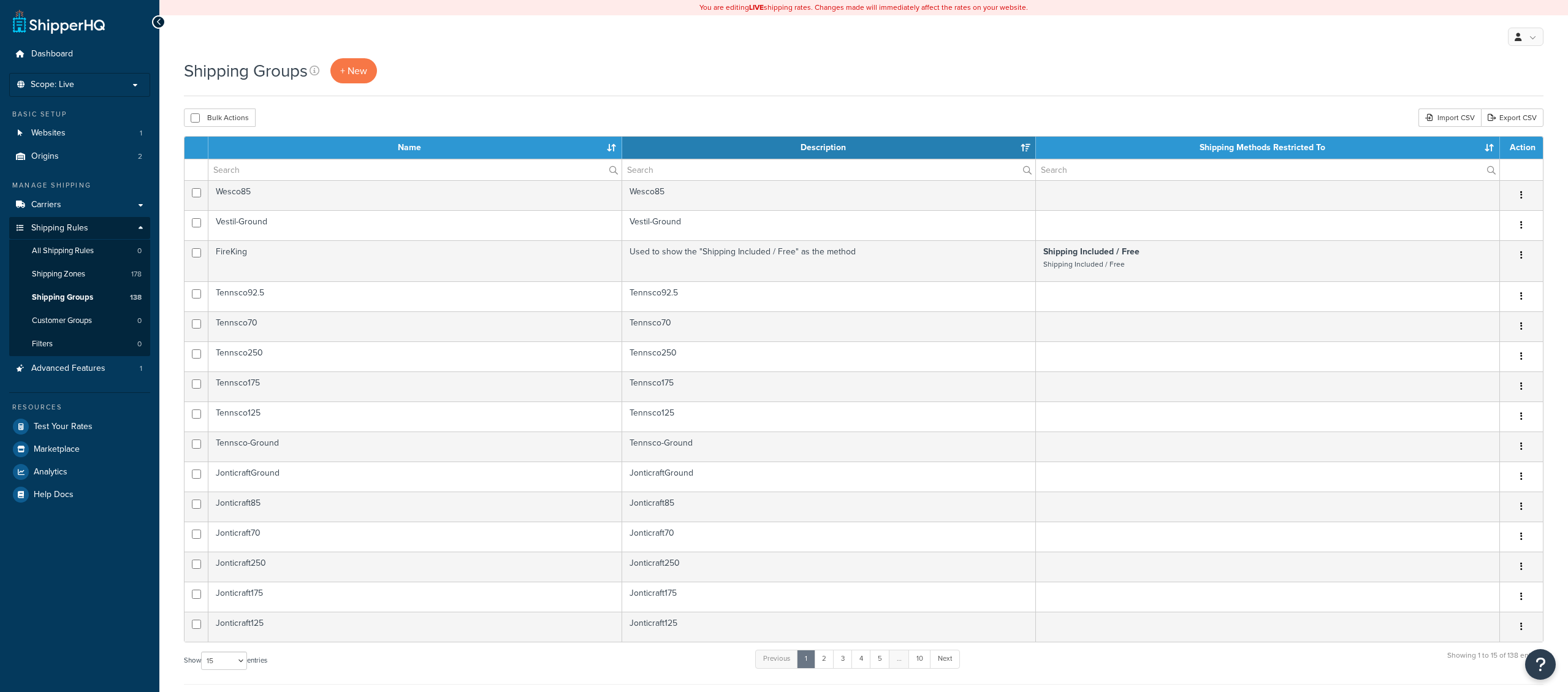
select select "15"
click at [288, 163] on input "text" at bounding box center [415, 170] width 414 height 21
paste input "lightfreight"
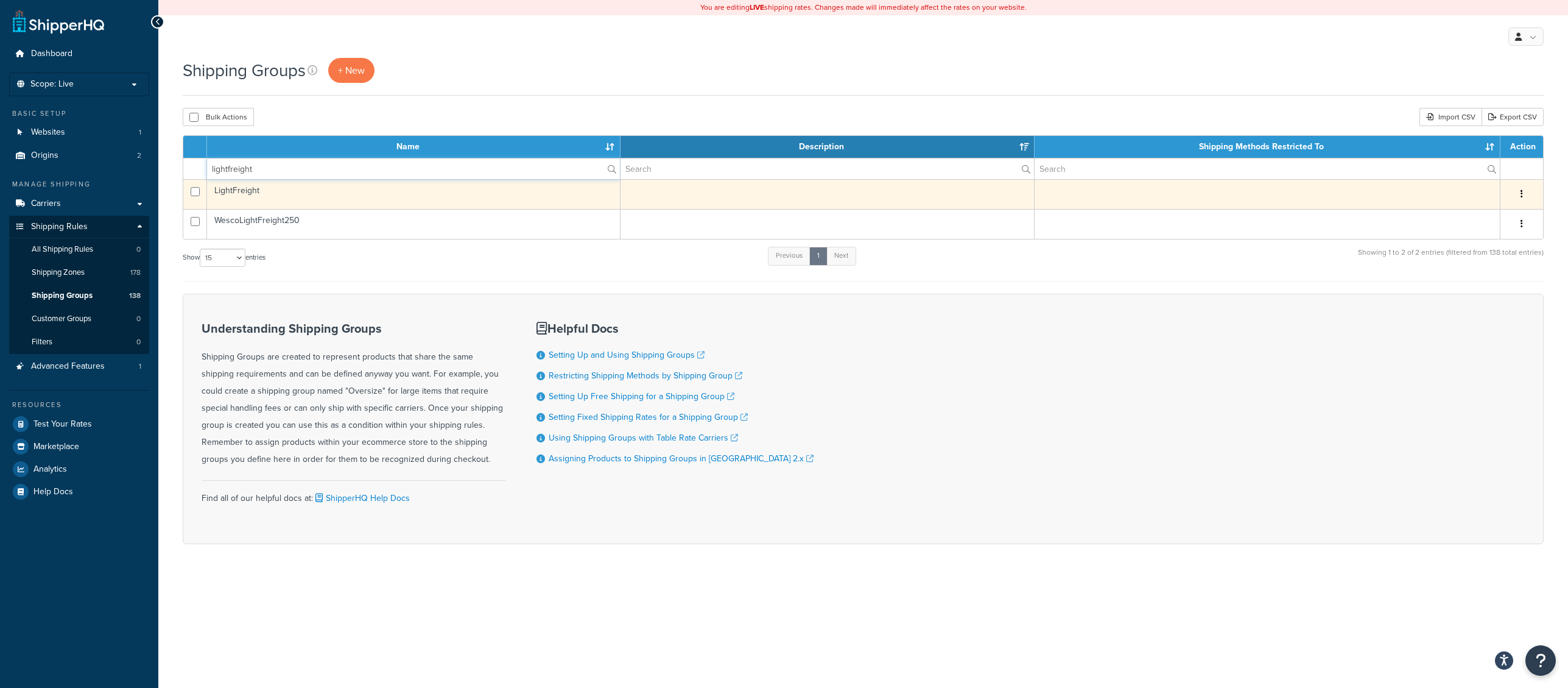
type input "lightfreight"
click at [195, 190] on input "checkbox" at bounding box center [195, 191] width 9 height 9
checkbox input "true"
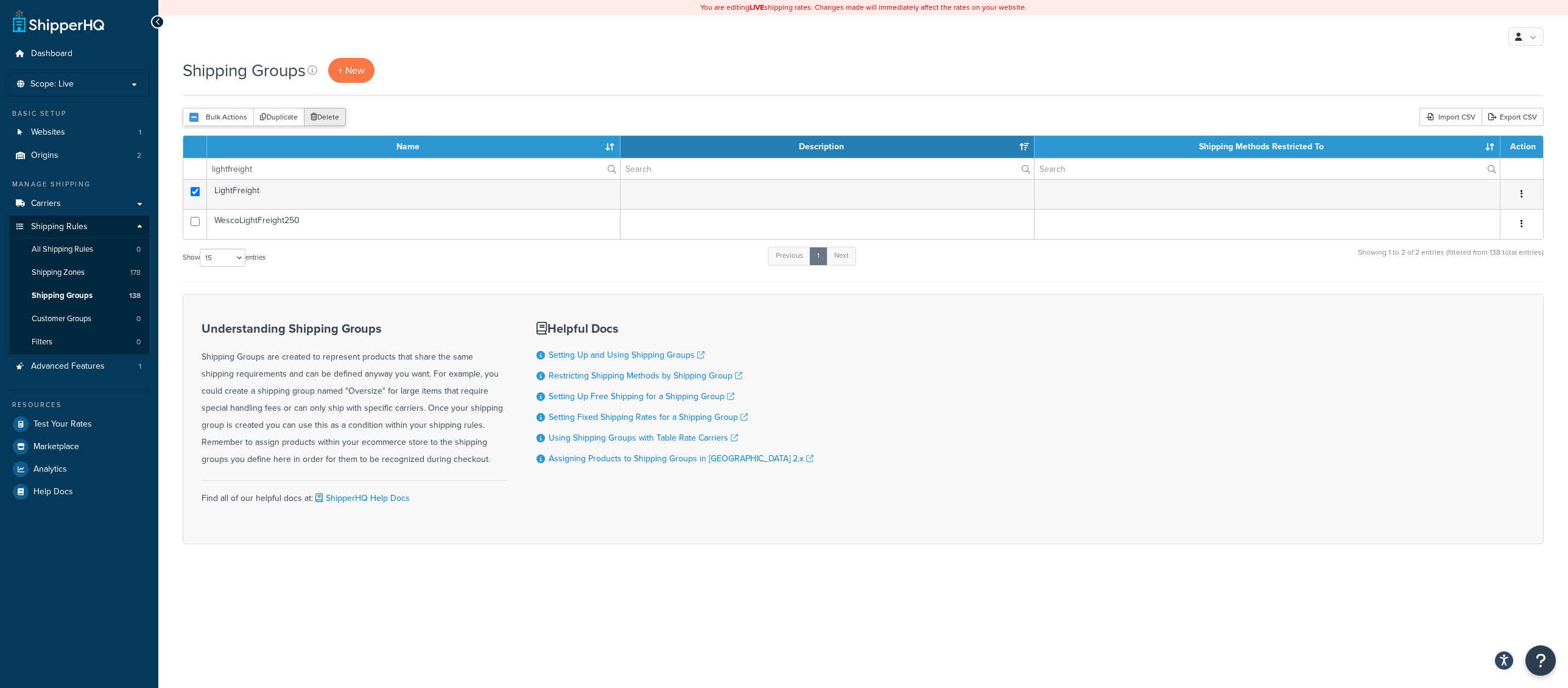
click at [333, 118] on button "Delete" at bounding box center [324, 117] width 42 height 19
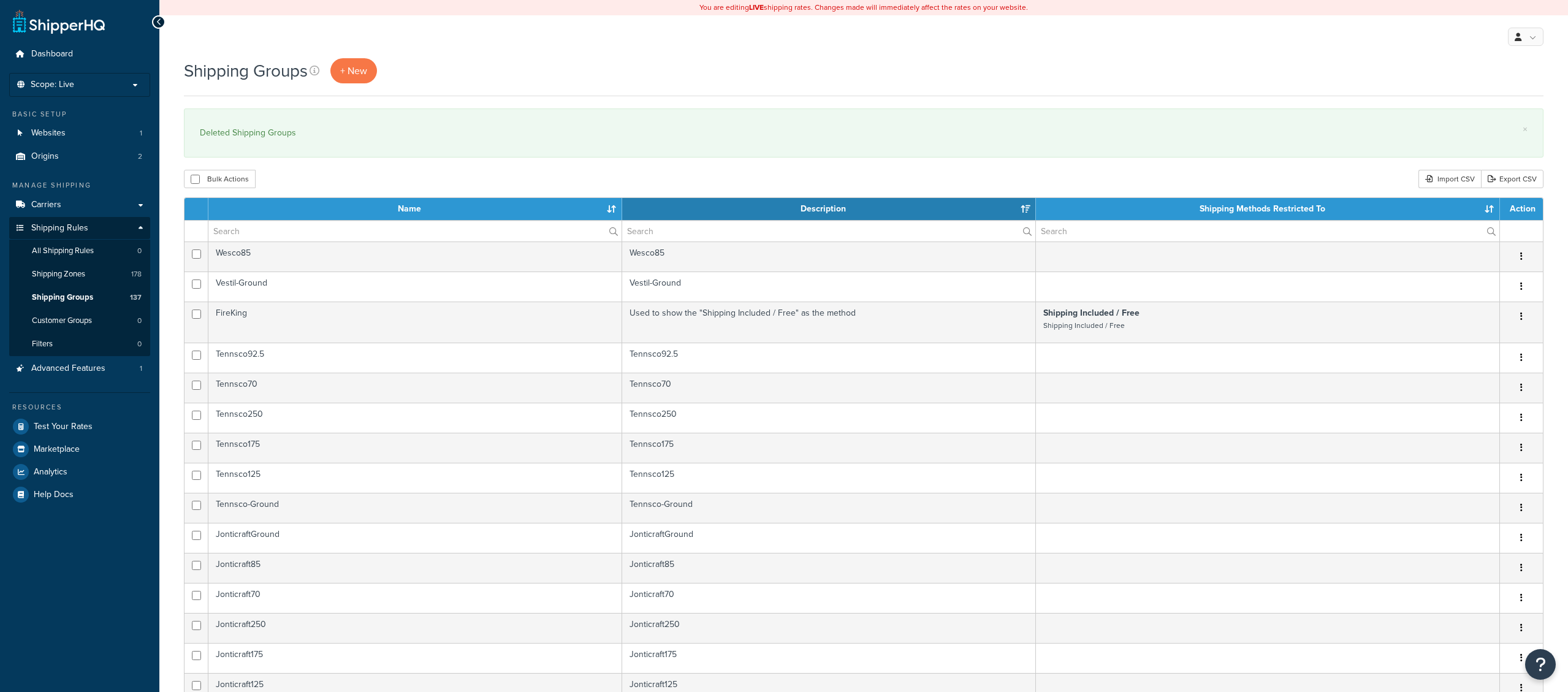
select select "15"
click at [356, 233] on input "text" at bounding box center [415, 231] width 414 height 21
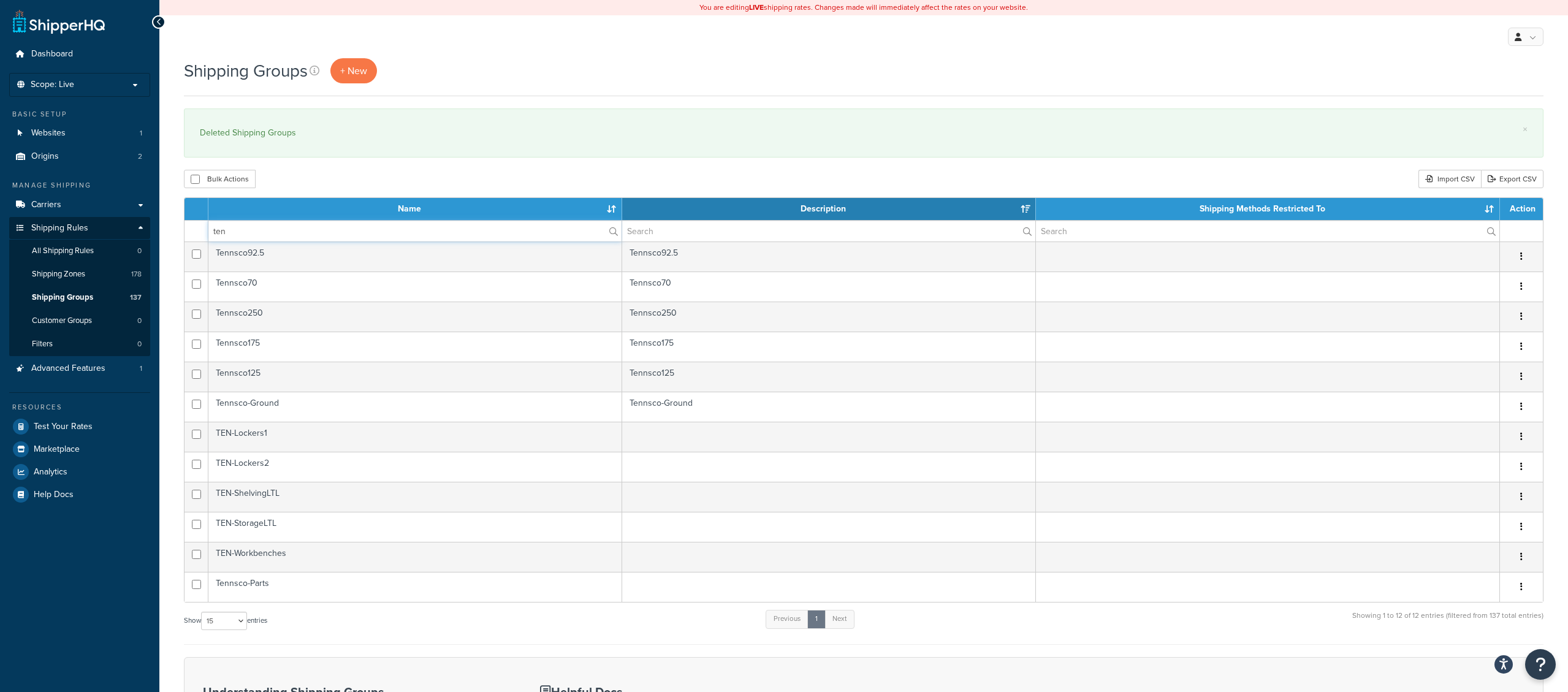
type input "ten"
click at [169, 486] on div "Shipping Groups + New × Deleted Shipping Groups Bulk Actions Duplicate [GEOGRAP…" at bounding box center [864, 505] width 1408 height 893
click at [171, 486] on div "Shipping Groups + New × Deleted Shipping Groups Bulk Actions Duplicate [GEOGRAP…" at bounding box center [864, 505] width 1408 height 893
